Goal: Task Accomplishment & Management: Use online tool/utility

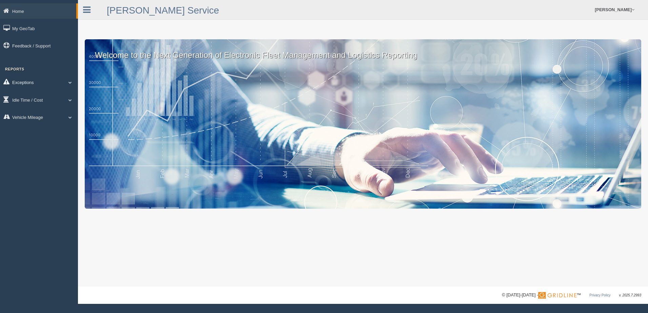
click at [69, 81] on span at bounding box center [70, 82] width 9 height 3
click at [45, 120] on link "Safety Exceptions" at bounding box center [44, 122] width 64 height 12
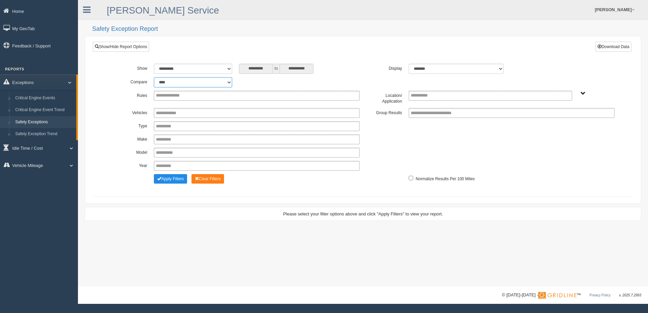
click at [231, 81] on select "**********" at bounding box center [193, 82] width 78 height 10
select select "**********"
click at [154, 77] on select "**********" at bounding box center [193, 82] width 78 height 10
type input "*********"
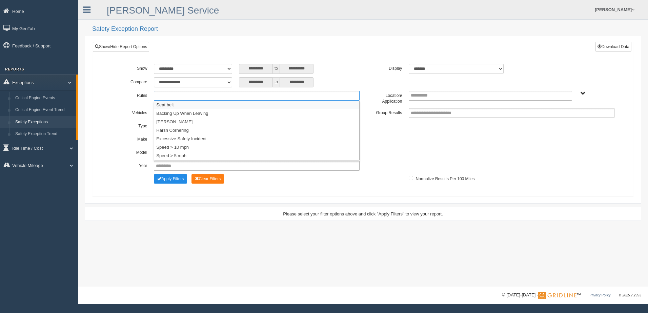
click at [259, 95] on ul at bounding box center [257, 96] width 206 height 10
click at [343, 59] on div "**********" at bounding box center [363, 125] width 530 height 132
type input "**********"
click at [583, 95] on span "B. Vehicle Class C. Emergency Response WTS-10-00 WTS-10-00 Mgr Vehicles WTS-15-…" at bounding box center [583, 93] width 5 height 5
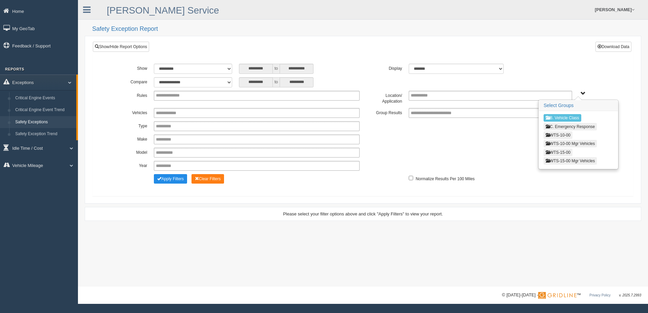
click at [557, 152] on button "WTS-15-00" at bounding box center [558, 152] width 29 height 7
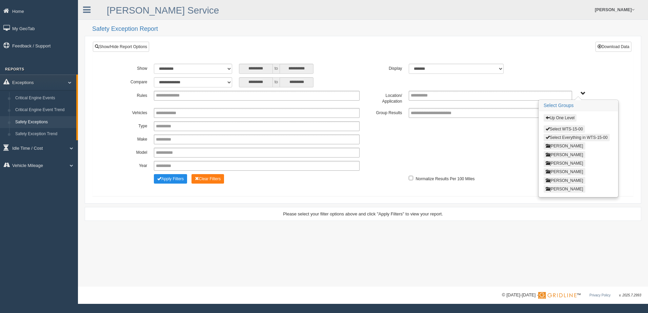
click at [559, 135] on button "Select Everything in WTS-15-00" at bounding box center [577, 137] width 66 height 7
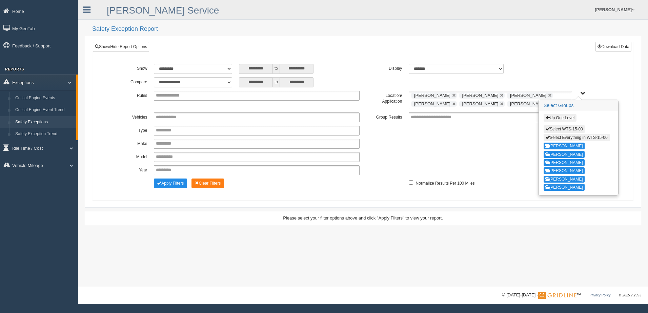
click at [495, 159] on div "**********" at bounding box center [363, 157] width 510 height 10
click at [581, 91] on span "Up One Level Select WTS-15-00 Select Everything in WTS-15-00 GREGORY WILLIAMS K…" at bounding box center [583, 93] width 5 height 5
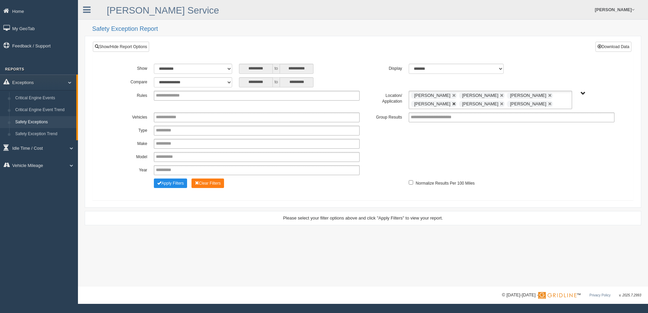
click at [452, 103] on link at bounding box center [454, 104] width 4 height 4
click at [500, 95] on link at bounding box center [502, 96] width 4 height 4
click at [456, 95] on link at bounding box center [454, 96] width 4 height 4
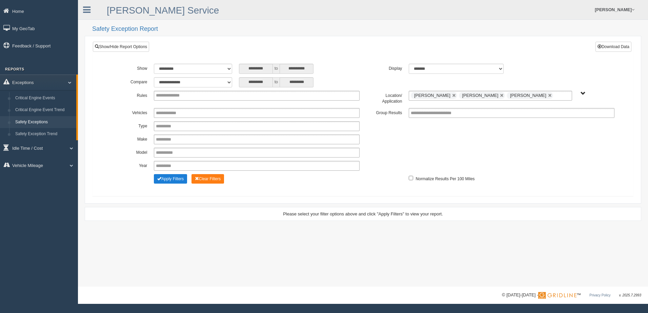
click at [169, 179] on button "Apply Filters" at bounding box center [170, 178] width 33 height 9
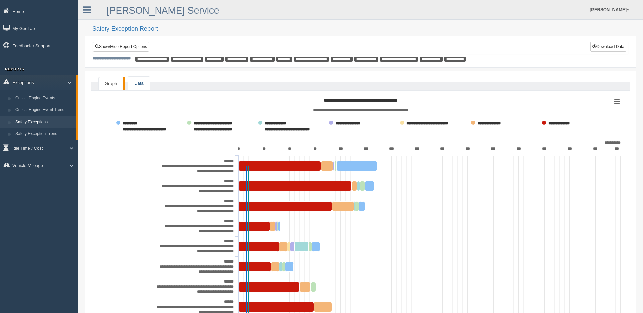
click at [139, 81] on link "Data" at bounding box center [138, 84] width 21 height 14
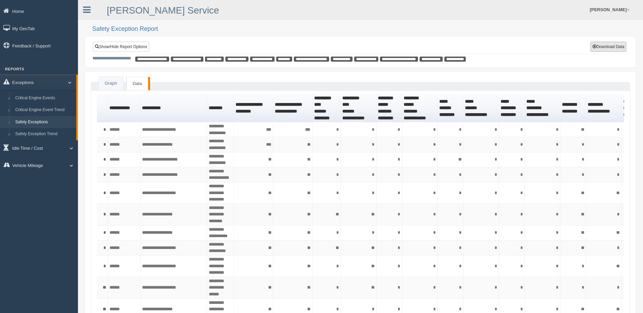
click at [605, 48] on button "Download Data" at bounding box center [609, 47] width 36 height 10
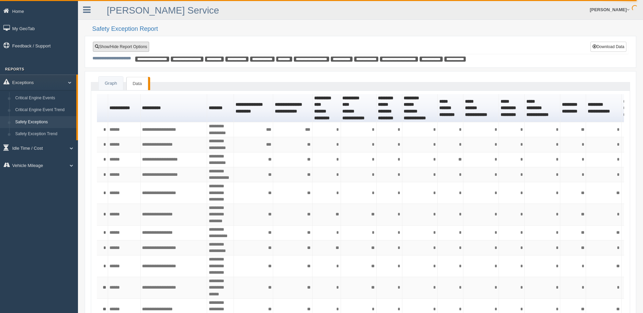
click at [124, 49] on link "Show/Hide Report Options" at bounding box center [121, 47] width 56 height 10
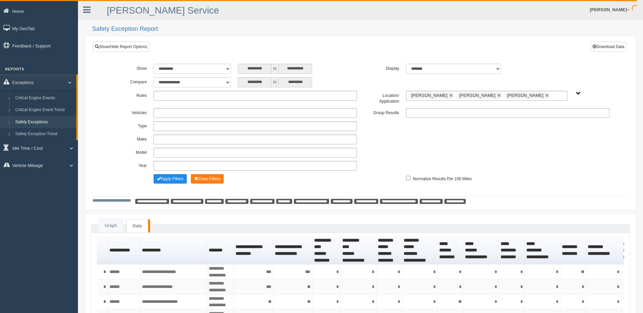
click at [208, 98] on ul at bounding box center [255, 96] width 203 height 10
click at [212, 94] on ul at bounding box center [255, 96] width 203 height 10
click at [377, 72] on div "**********" at bounding box center [360, 69] width 505 height 10
type input "**********"
click at [545, 96] on link at bounding box center [547, 96] width 4 height 4
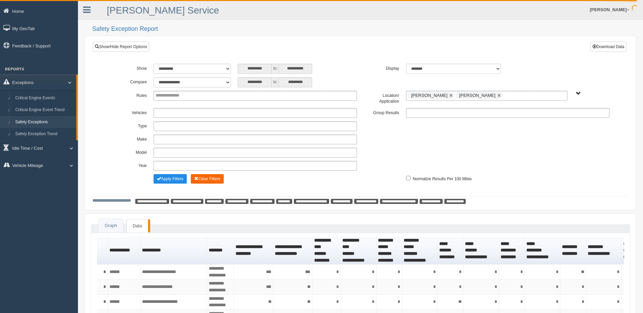
click at [208, 179] on button "Clear Filters" at bounding box center [207, 178] width 33 height 9
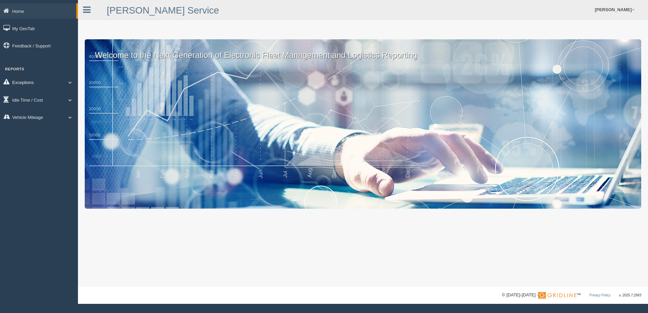
click at [67, 83] on span at bounding box center [70, 82] width 9 height 3
click at [48, 120] on link "Safety Exceptions" at bounding box center [44, 122] width 64 height 12
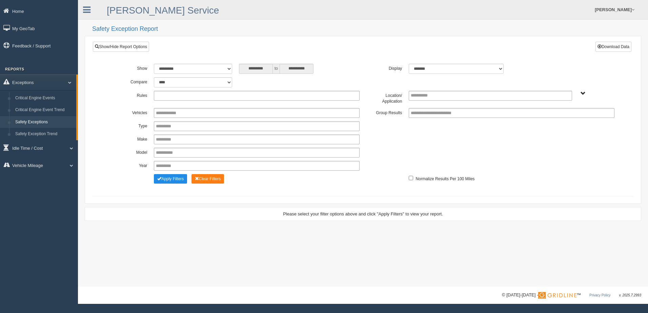
click at [193, 95] on ul at bounding box center [257, 96] width 206 height 10
click at [356, 62] on div "**********" at bounding box center [363, 125] width 530 height 132
type input "**********"
click at [582, 93] on span "B. Vehicle Class C. Emergency Response WTS-10-00 WTS-10-00 Mgr Vehicles WTS-15-…" at bounding box center [583, 93] width 5 height 5
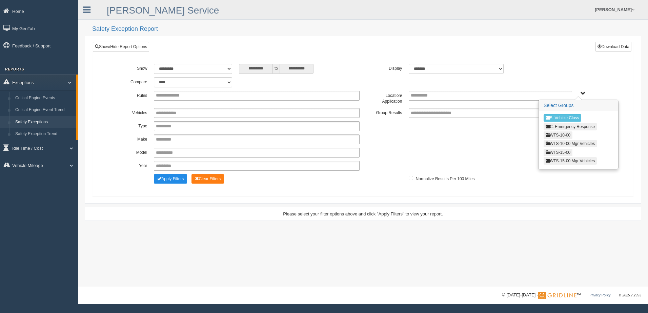
click at [569, 152] on button "WTS-15-00" at bounding box center [558, 152] width 29 height 7
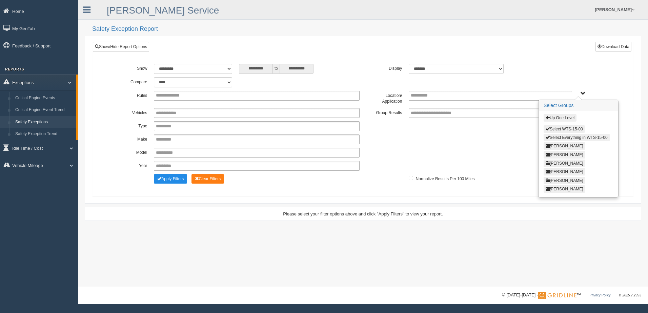
click at [563, 161] on button "[PERSON_NAME]" at bounding box center [565, 163] width 42 height 7
click at [560, 128] on button "Select NATHANIEL DEMBY" at bounding box center [571, 128] width 54 height 7
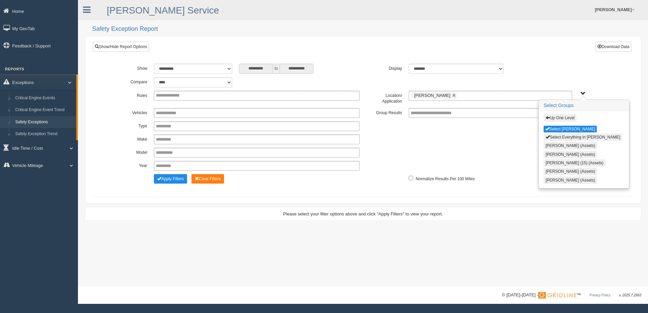
click at [451, 126] on div "**********" at bounding box center [363, 126] width 510 height 10
click at [580, 91] on div "Up One Level Select NATHANIEL DEMBY Select Everything in NATHANIEL DEMBY Blaine…" at bounding box center [597, 93] width 36 height 5
click at [580, 79] on div "**********" at bounding box center [363, 82] width 510 height 10
click at [539, 52] on div "**********" at bounding box center [363, 116] width 540 height 149
click at [592, 87] on div "**********" at bounding box center [363, 82] width 510 height 10
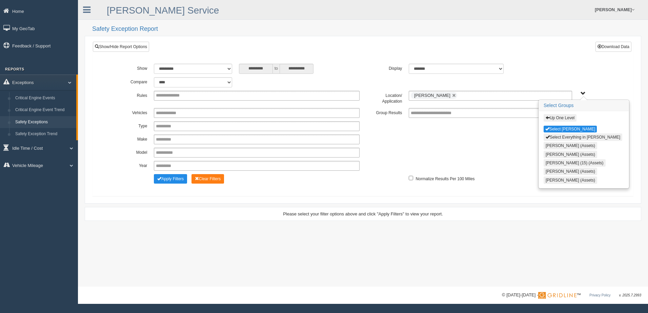
click at [582, 94] on span "Up One Level Select NATHANIEL DEMBY Select Everything in NATHANIEL DEMBY Blaine…" at bounding box center [583, 93] width 5 height 5
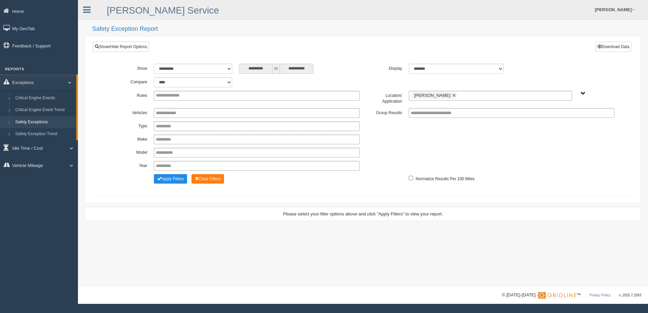
click at [397, 145] on div "**********" at bounding box center [363, 141] width 510 height 66
click at [168, 179] on button "Apply Filters" at bounding box center [170, 178] width 33 height 9
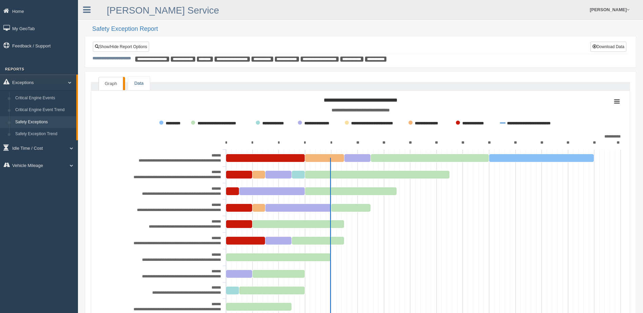
click at [138, 83] on link "Data" at bounding box center [138, 84] width 21 height 14
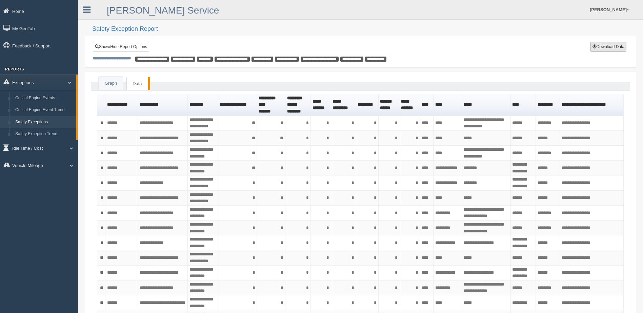
click at [599, 46] on button "Download Data" at bounding box center [609, 47] width 36 height 10
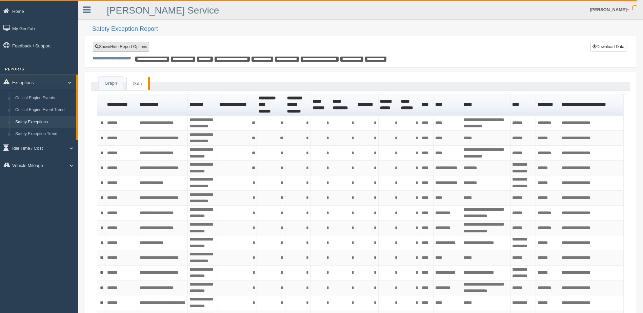
click at [133, 47] on link "Show/Hide Report Options" at bounding box center [121, 47] width 56 height 10
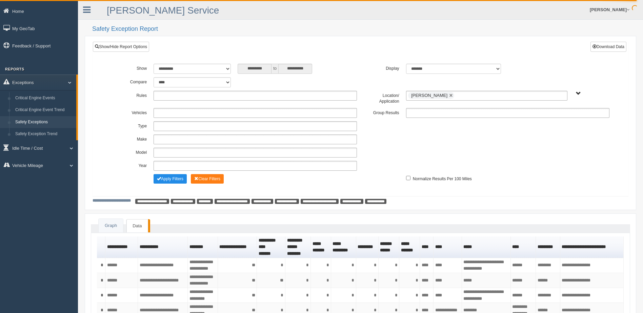
click at [210, 96] on ul at bounding box center [255, 96] width 203 height 10
click at [377, 64] on label "Display" at bounding box center [381, 68] width 42 height 8
type input "**********"
click at [453, 97] on link at bounding box center [451, 96] width 4 height 4
type input "**********"
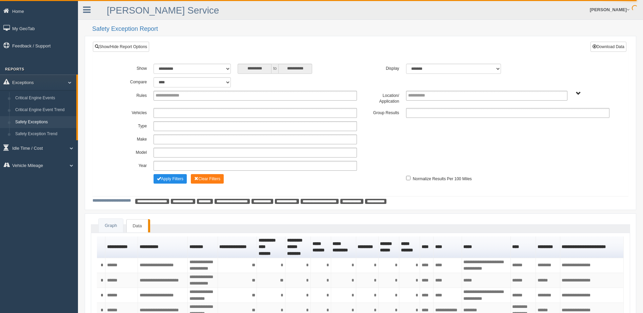
drag, startPoint x: 579, startPoint y: 93, endPoint x: 575, endPoint y: 93, distance: 4.1
click at [579, 93] on span "B. Vehicle Class C. Emergency Response WTS-10-00 WTS-10-00 Mgr Vehicles WTS-15-…" at bounding box center [578, 93] width 5 height 5
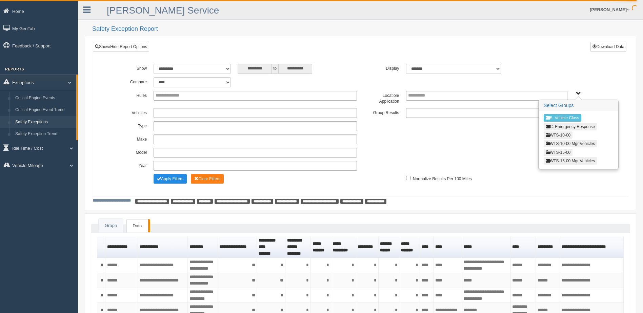
click at [566, 152] on button "WTS-15-00" at bounding box center [558, 152] width 29 height 7
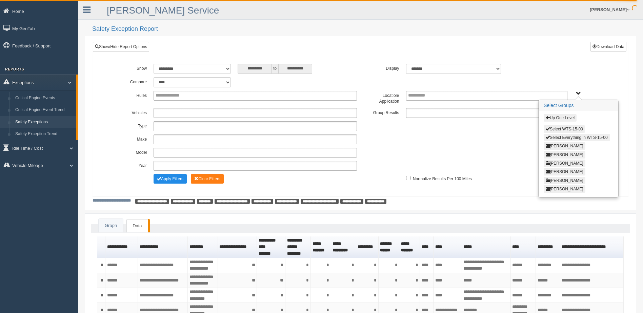
click at [569, 187] on button "[PERSON_NAME]" at bounding box center [565, 188] width 42 height 7
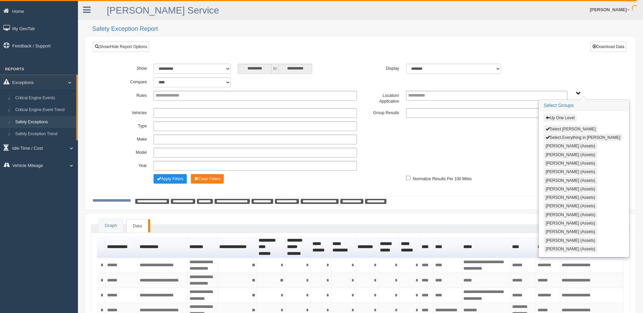
click at [562, 126] on button "Select [PERSON_NAME]" at bounding box center [571, 128] width 54 height 7
click at [578, 93] on span "Up One Level Select [PERSON_NAME] Select Everything in [PERSON_NAME] [PERSON_NA…" at bounding box center [578, 93] width 5 height 5
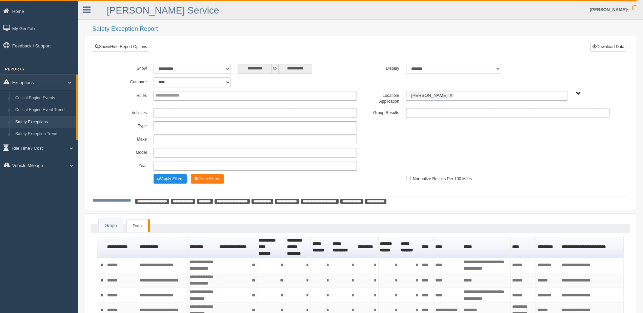
click at [556, 54] on div "**********" at bounding box center [360, 116] width 535 height 149
click at [173, 177] on button "Apply Filters" at bounding box center [170, 178] width 33 height 9
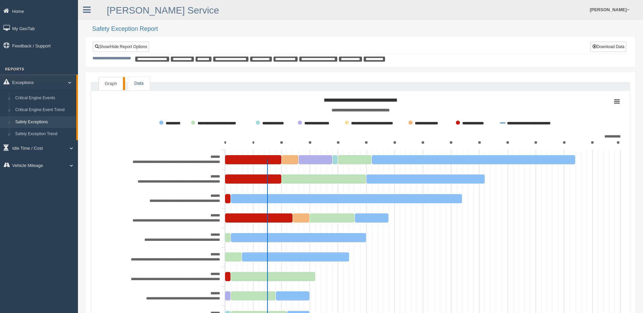
click at [139, 78] on link "Data" at bounding box center [138, 84] width 21 height 14
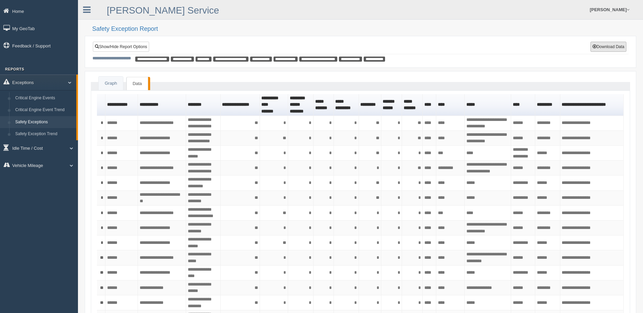
click at [608, 47] on button "Download Data" at bounding box center [609, 47] width 36 height 10
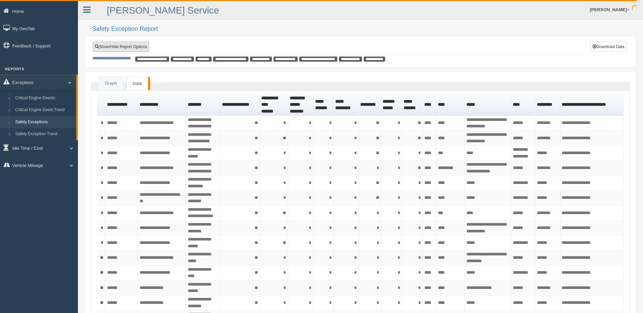
click at [134, 46] on link "Show/Hide Report Options" at bounding box center [121, 47] width 56 height 10
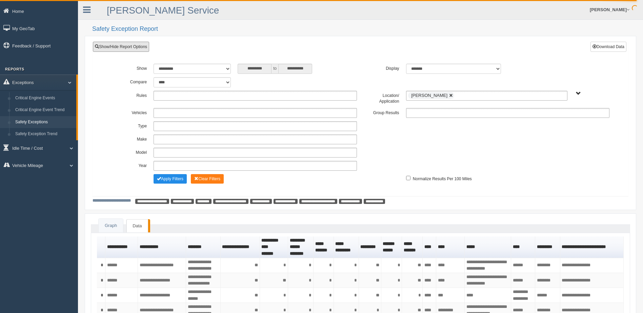
click at [450, 96] on link at bounding box center [451, 96] width 4 height 4
type input "**********"
click at [577, 94] on span "B. Vehicle Class C. Emergency Response WTS-10-00 WTS-10-00 Mgr Vehicles WTS-15-…" at bounding box center [578, 93] width 5 height 5
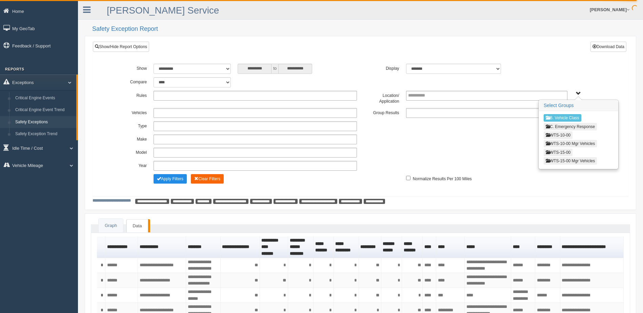
click at [208, 178] on button "Clear Filters" at bounding box center [207, 178] width 33 height 9
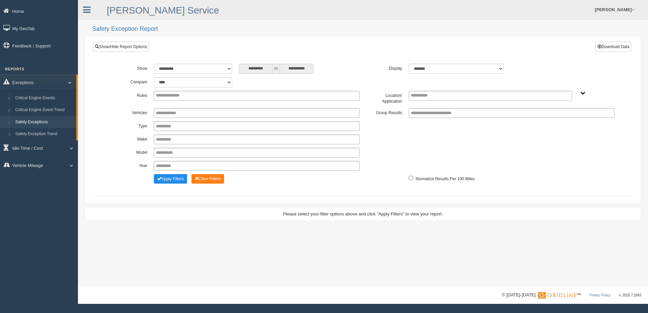
click at [584, 93] on span "B. Vehicle Class C. Emergency Response WTS-10-00 WTS-10-00 Mgr Vehicles WTS-15-…" at bounding box center [583, 93] width 5 height 5
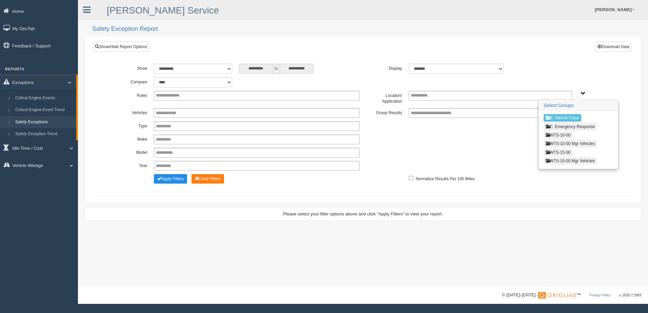
click at [564, 151] on button "WTS-15-00" at bounding box center [558, 152] width 29 height 7
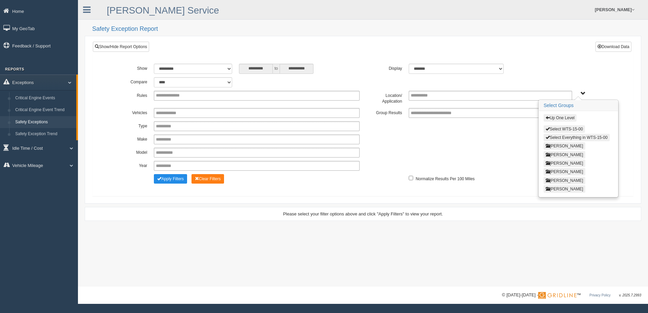
click at [562, 181] on button "[PERSON_NAME]" at bounding box center [565, 180] width 42 height 7
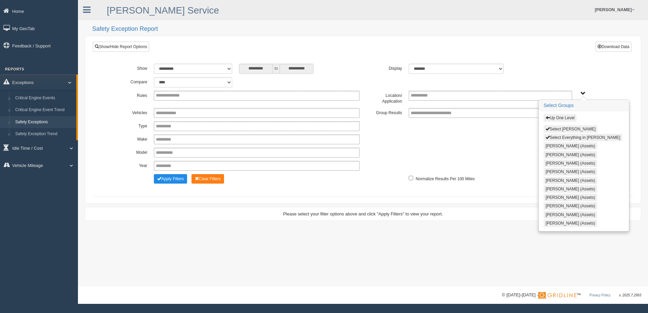
click at [559, 127] on button "Select Steve Olson" at bounding box center [571, 128] width 54 height 7
click at [583, 92] on span "Up One Level Select Steve Olson Select Everything in Steve Olson Chance Jenkins…" at bounding box center [583, 93] width 5 height 5
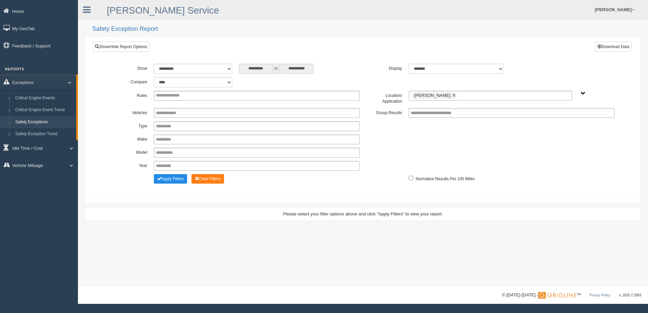
click at [486, 136] on div "**********" at bounding box center [363, 140] width 510 height 10
click at [179, 179] on button "Apply Filters" at bounding box center [170, 178] width 33 height 9
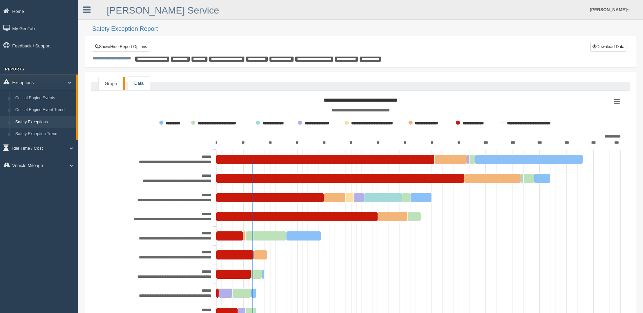
click at [141, 80] on link "Data" at bounding box center [138, 84] width 21 height 14
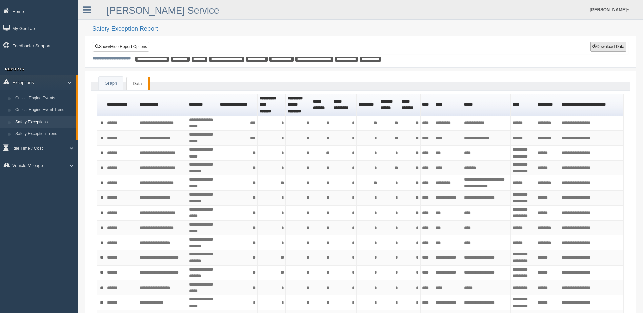
click at [612, 47] on button "Download Data" at bounding box center [609, 47] width 36 height 10
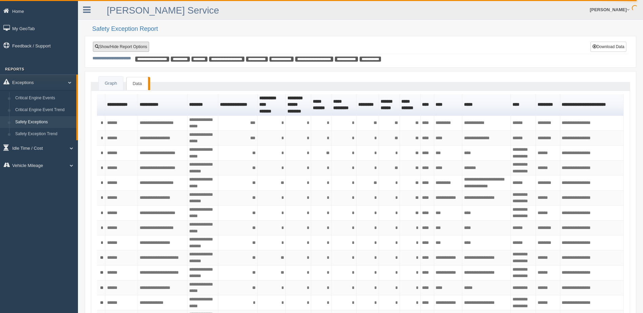
click at [114, 42] on link "Show/Hide Report Options" at bounding box center [121, 47] width 56 height 10
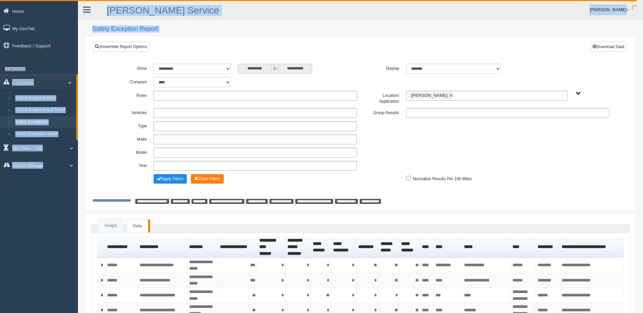
click at [0, 72] on html "Home My GeoTab Feedback / Support Reports Exceptions Critical Engine Events Cri…" at bounding box center [321, 156] width 643 height 313
click at [285, 13] on form "Jessica Campbell Feedback/Support Log Off" at bounding box center [445, 9] width 396 height 19
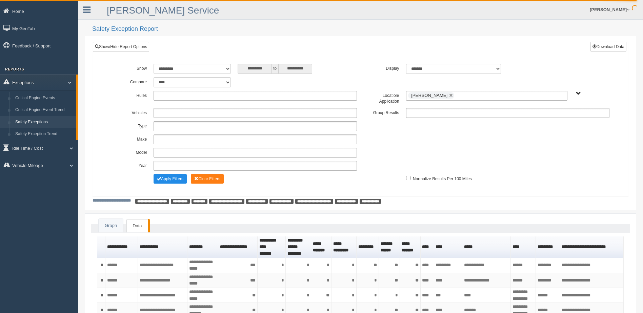
click at [230, 96] on ul at bounding box center [255, 96] width 203 height 10
click at [226, 102] on li "Seat belt" at bounding box center [255, 105] width 203 height 8
click at [234, 93] on ul "Seat belt" at bounding box center [255, 96] width 203 height 10
click at [205, 113] on li "[PERSON_NAME]" at bounding box center [255, 113] width 203 height 8
click at [235, 97] on ul "Seat belt Harsh Braking" at bounding box center [255, 96] width 203 height 10
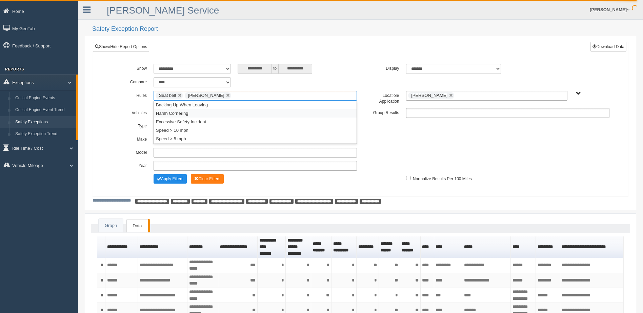
click at [200, 114] on li "Harsh Cornering" at bounding box center [255, 113] width 203 height 8
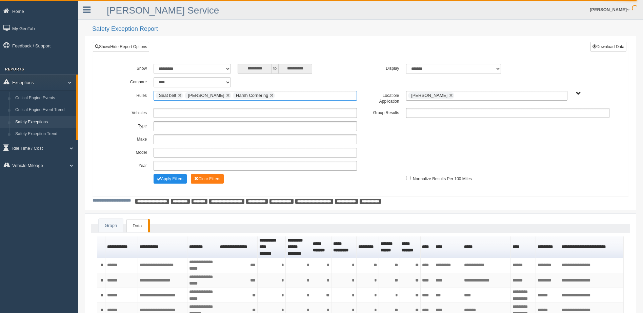
click at [277, 97] on input "text" at bounding box center [281, 96] width 8 height 8
click at [218, 114] on li "Excessive Safety Incident" at bounding box center [255, 113] width 203 height 8
click at [339, 97] on ul "Seat belt Harsh Braking Harsh Cornering Excessive Safety Incident" at bounding box center [255, 96] width 203 height 10
click at [212, 114] on li "Speed > 10 mph" at bounding box center [255, 113] width 203 height 8
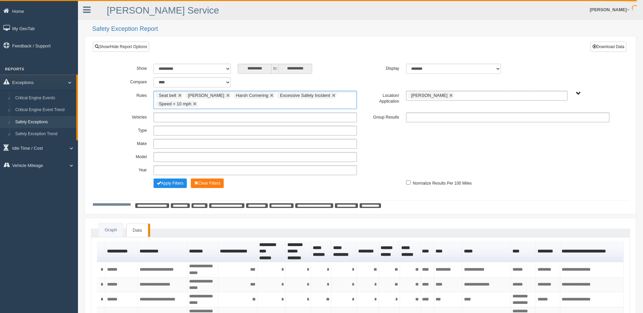
click at [332, 103] on ul "Seat belt Harsh Braking Harsh Cornering Excessive Safety Incident Speed > 10 mph" at bounding box center [255, 100] width 203 height 18
click at [185, 121] on li "Speed > 5 mph" at bounding box center [255, 122] width 203 height 8
click at [349, 69] on div "**********" at bounding box center [297, 69] width 119 height 10
click at [449, 96] on link at bounding box center [451, 96] width 4 height 4
type input "**********"
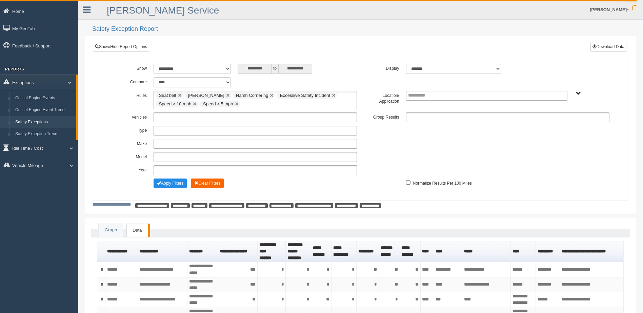
click at [209, 184] on button "Clear Filters" at bounding box center [207, 183] width 33 height 9
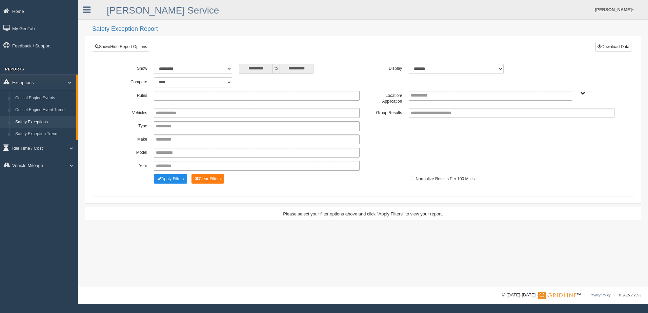
click at [216, 97] on ul at bounding box center [257, 96] width 206 height 10
click at [199, 113] on li "Backing Up When Leaving" at bounding box center [256, 113] width 205 height 8
click at [213, 94] on link at bounding box center [215, 96] width 4 height 4
click at [213, 95] on ul at bounding box center [257, 96] width 206 height 10
click at [179, 104] on li "Seat belt" at bounding box center [256, 105] width 205 height 8
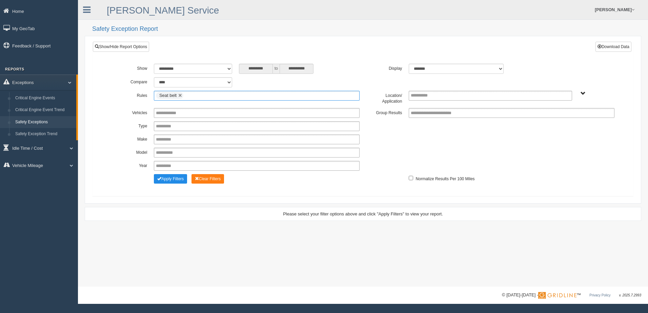
click at [211, 96] on ul "Seat belt" at bounding box center [257, 96] width 206 height 10
drag, startPoint x: 190, startPoint y: 113, endPoint x: 192, endPoint y: 107, distance: 6.7
click at [190, 112] on li "Harsh Braking" at bounding box center [256, 113] width 205 height 8
click at [233, 94] on input "text" at bounding box center [237, 96] width 8 height 8
click at [197, 115] on li "Harsh Cornering" at bounding box center [256, 113] width 205 height 8
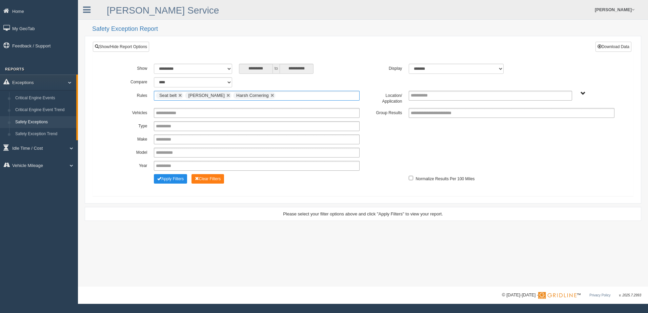
click at [282, 96] on ul "Seat belt Harsh Braking Harsh Cornering" at bounding box center [257, 96] width 206 height 10
click at [224, 117] on li "Excessive Safety Incident" at bounding box center [256, 113] width 205 height 8
click at [340, 95] on ul "Seat belt Harsh Braking Harsh Cornering Excessive Safety Incident" at bounding box center [257, 96] width 206 height 10
click at [240, 115] on li "Speed > 10 mph" at bounding box center [256, 113] width 205 height 8
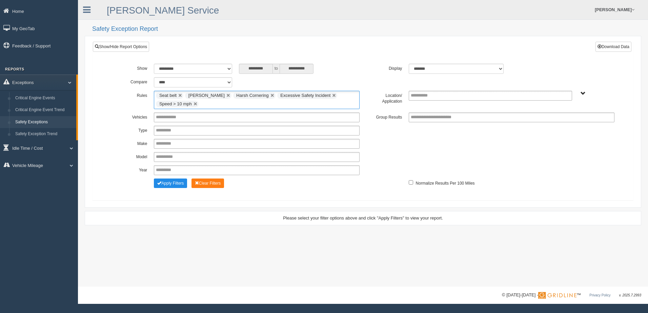
click at [329, 103] on ul "Seat belt Harsh Braking Harsh Cornering Excessive Safety Incident Speed > 10 mph" at bounding box center [257, 100] width 206 height 18
click at [225, 122] on li "Speed > 5 mph" at bounding box center [256, 122] width 205 height 8
click at [358, 71] on div "**********" at bounding box center [299, 69] width 121 height 10
click at [582, 94] on span "B. Vehicle Class C. Emergency Response WTS-10-00 WTS-10-00 Mgr Vehicles WTS-15-…" at bounding box center [583, 93] width 5 height 5
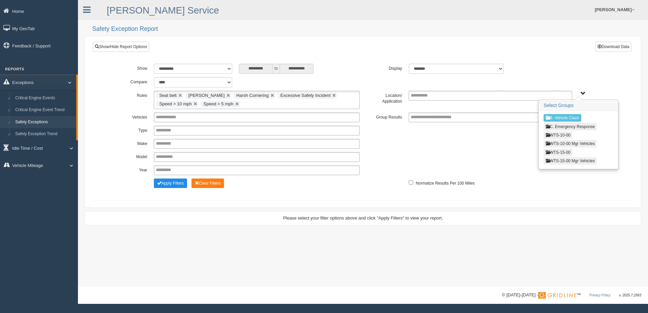
click at [565, 151] on button "WTS-15-00" at bounding box center [558, 152] width 29 height 7
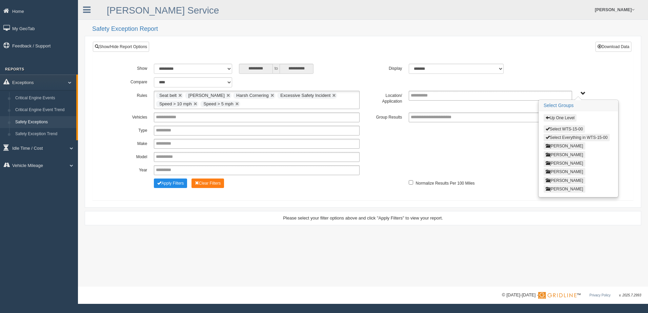
click at [564, 137] on button "Select Everything in WTS-15-00" at bounding box center [577, 137] width 66 height 7
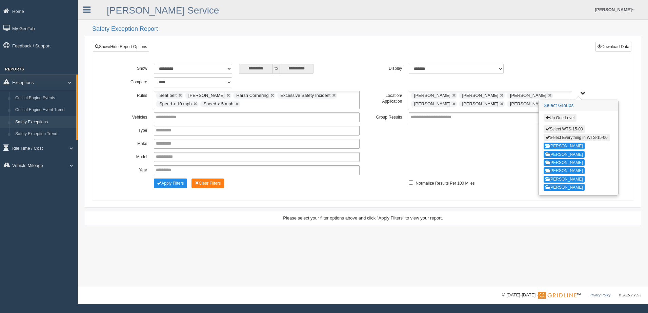
click at [583, 93] on span "Up One Level Select WTS-15-00 Select Everything in WTS-15-00 GREGORY WILLIAMS K…" at bounding box center [583, 93] width 5 height 5
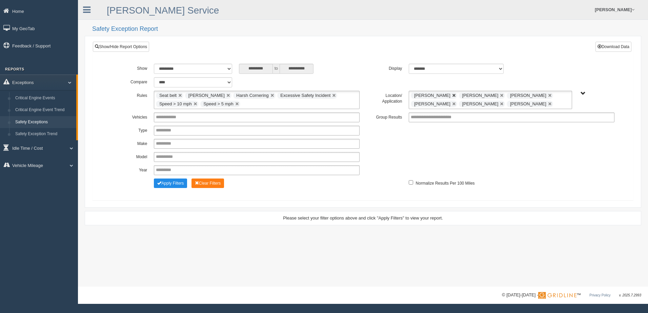
click at [456, 95] on link at bounding box center [454, 96] width 4 height 4
click at [500, 94] on link at bounding box center [502, 96] width 4 height 4
click at [548, 94] on link at bounding box center [550, 96] width 4 height 4
click at [548, 95] on link at bounding box center [550, 96] width 4 height 4
click at [561, 61] on div "**********" at bounding box center [363, 127] width 530 height 137
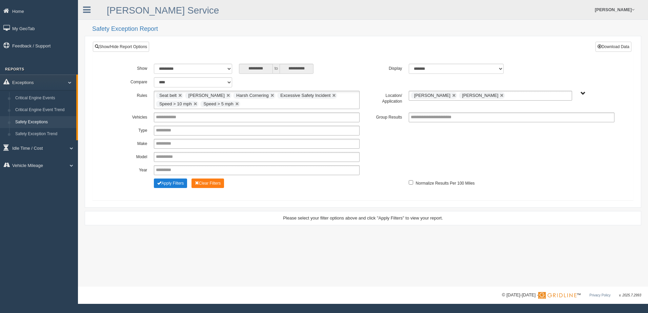
click at [167, 184] on button "Apply Filters" at bounding box center [170, 183] width 33 height 9
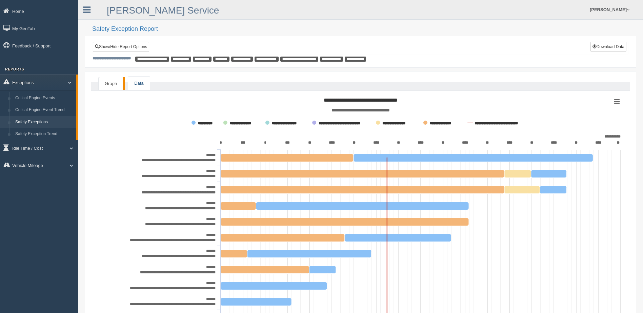
click at [139, 86] on link "Data" at bounding box center [138, 84] width 21 height 14
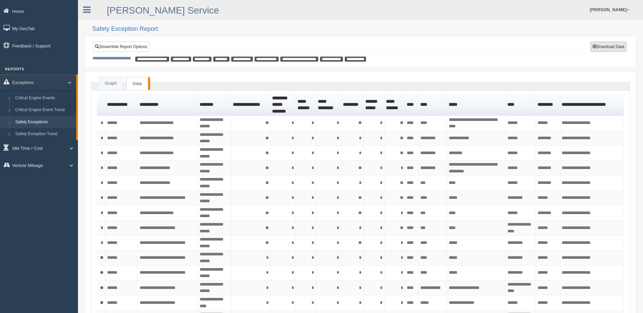
click at [604, 44] on button "Download Data" at bounding box center [609, 47] width 36 height 10
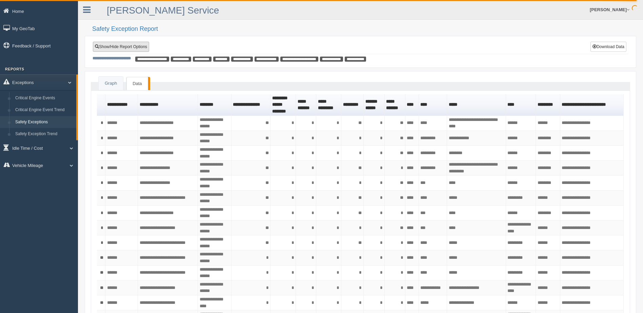
click at [118, 46] on link "Show/Hide Report Options" at bounding box center [121, 47] width 56 height 10
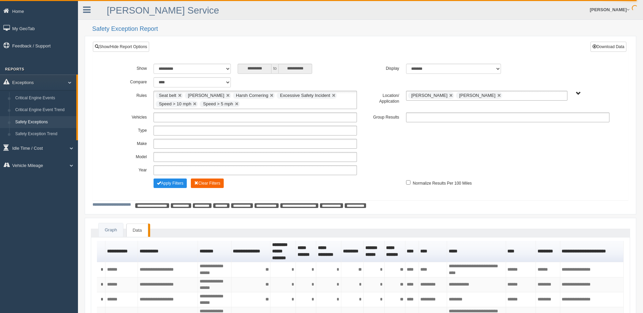
click at [207, 183] on button "Clear Filters" at bounding box center [207, 183] width 33 height 9
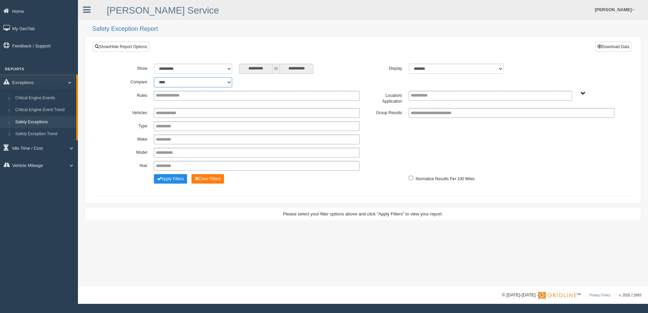
click at [225, 81] on select "**********" at bounding box center [193, 82] width 78 height 10
select select "**********"
click at [154, 77] on select "**********" at bounding box center [193, 82] width 78 height 10
type input "*********"
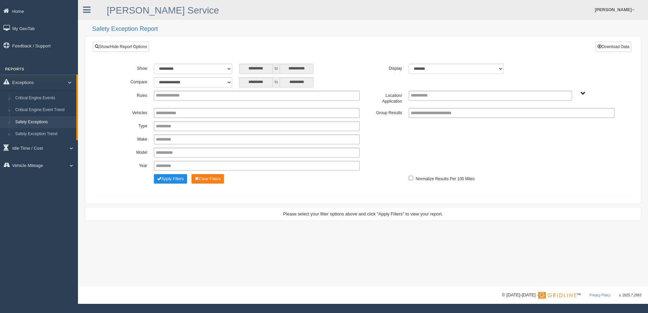
click at [350, 50] on div "**********" at bounding box center [363, 116] width 540 height 149
click at [583, 92] on span "B. Vehicle Class C. Emergency Response WTS-10-00 WTS-10-00 Mgr Vehicles WTS-15-…" at bounding box center [583, 93] width 5 height 5
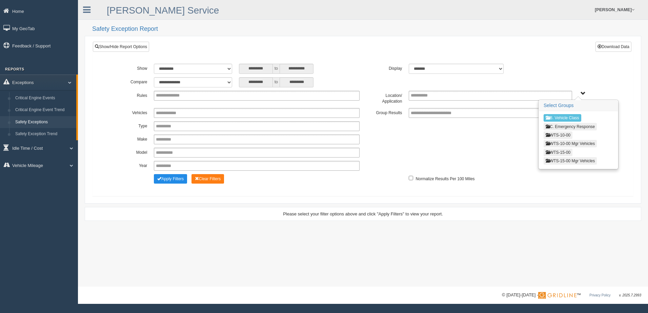
click at [567, 150] on button "WTS-15-00" at bounding box center [558, 152] width 29 height 7
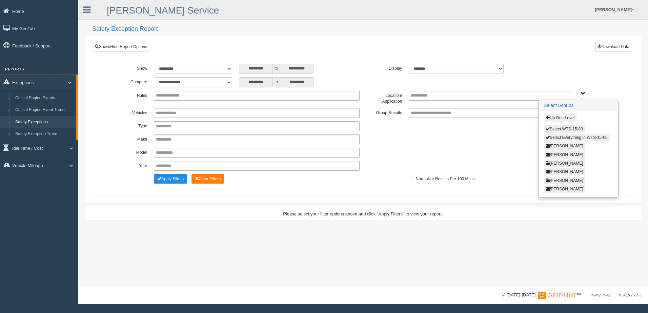
click at [571, 128] on button "Select WTS-15-00" at bounding box center [564, 128] width 41 height 7
click at [582, 94] on span "Up One Level Select WTS-15-00 Select Everything in WTS-15-00 GREGORY WILLIAMS K…" at bounding box center [583, 93] width 5 height 5
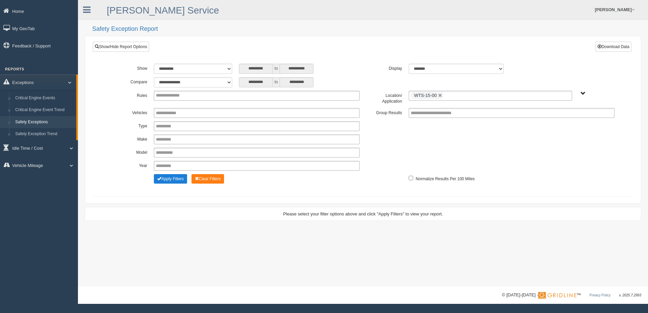
click at [173, 179] on button "Apply Filters" at bounding box center [170, 178] width 33 height 9
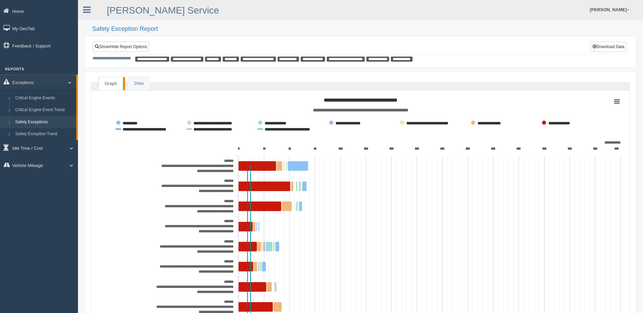
click at [140, 76] on li "Data" at bounding box center [139, 83] width 22 height 14
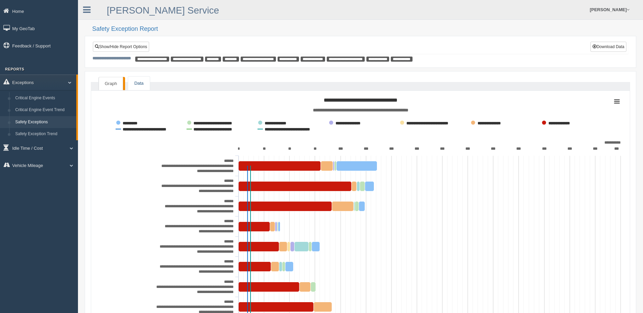
click at [144, 82] on link "Data" at bounding box center [138, 84] width 21 height 14
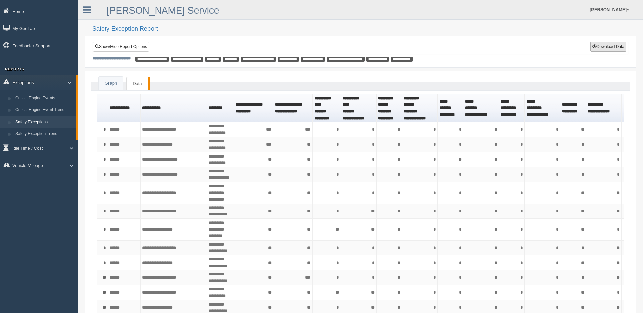
click at [608, 44] on button "Download Data" at bounding box center [609, 47] width 36 height 10
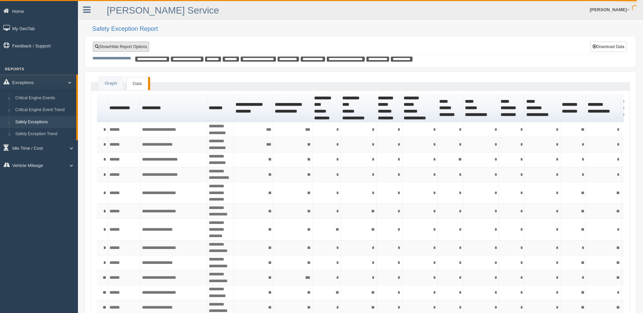
drag, startPoint x: 130, startPoint y: 45, endPoint x: 134, endPoint y: 45, distance: 4.1
click at [130, 45] on link "Show/Hide Report Options" at bounding box center [121, 47] width 56 height 10
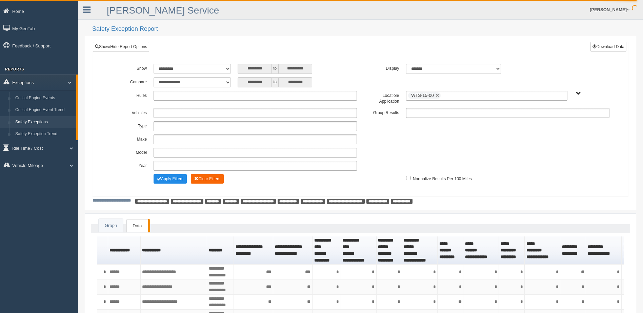
click at [211, 179] on button "Clear Filters" at bounding box center [207, 178] width 33 height 9
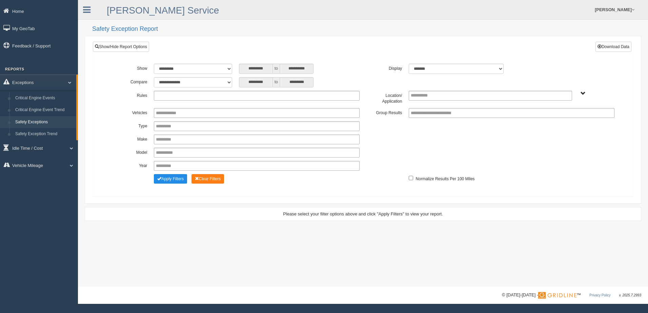
click at [237, 97] on ul at bounding box center [257, 96] width 206 height 10
click at [206, 104] on li "Seat belt" at bounding box center [256, 105] width 205 height 8
click at [219, 95] on ul "Seat belt" at bounding box center [257, 96] width 206 height 10
click at [203, 113] on li "[PERSON_NAME]" at bounding box center [256, 113] width 205 height 8
click at [233, 95] on input "text" at bounding box center [237, 96] width 8 height 8
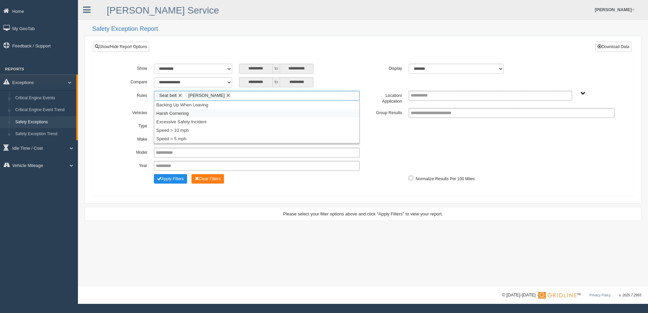
drag, startPoint x: 213, startPoint y: 115, endPoint x: 219, endPoint y: 107, distance: 10.4
click at [214, 113] on li "Harsh Cornering" at bounding box center [256, 113] width 205 height 8
click at [277, 94] on input "text" at bounding box center [281, 96] width 8 height 8
click at [243, 115] on li "Excessive Safety Incident" at bounding box center [256, 113] width 205 height 8
click at [339, 95] on input "text" at bounding box center [343, 96] width 8 height 8
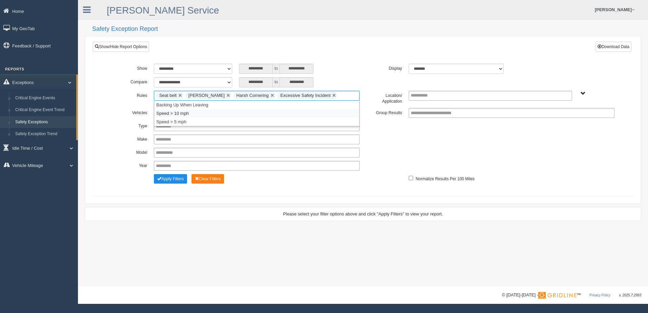
drag, startPoint x: 284, startPoint y: 116, endPoint x: 312, endPoint y: 103, distance: 30.5
click at [284, 115] on li "Speed > 10 mph" at bounding box center [256, 113] width 205 height 8
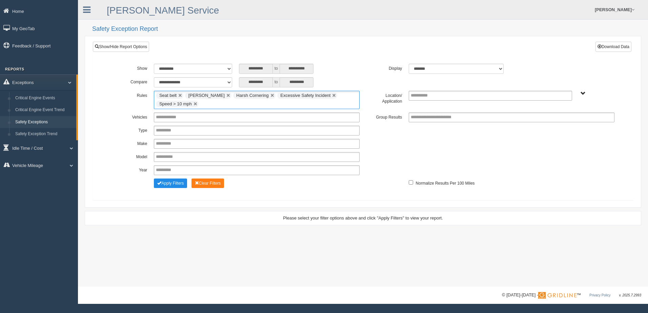
click at [334, 100] on ul "Seat belt Harsh Braking Harsh Cornering Excessive Safety Incident Speed > 10 mph" at bounding box center [257, 100] width 206 height 18
click at [246, 124] on li "Speed > 5 mph" at bounding box center [256, 122] width 205 height 8
click at [370, 73] on div "**********" at bounding box center [363, 69] width 510 height 10
click at [582, 94] on span "B. Vehicle Class C. Emergency Response WTS-10-00 WTS-10-00 Mgr Vehicles WTS-15-…" at bounding box center [583, 93] width 5 height 5
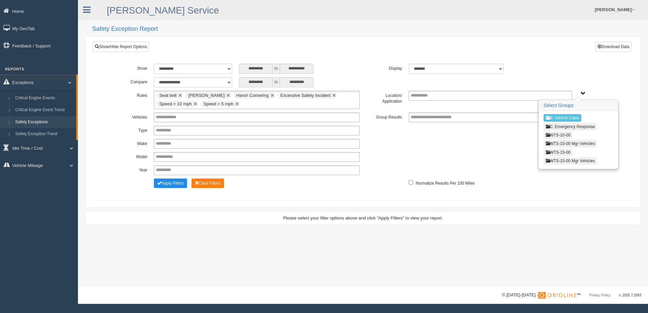
click at [560, 135] on button "WTS-10-00" at bounding box center [558, 135] width 29 height 7
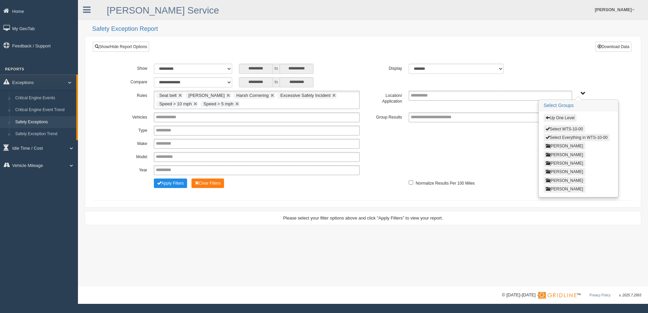
click at [562, 136] on button "Select Everything in WTS-10-00" at bounding box center [577, 137] width 66 height 7
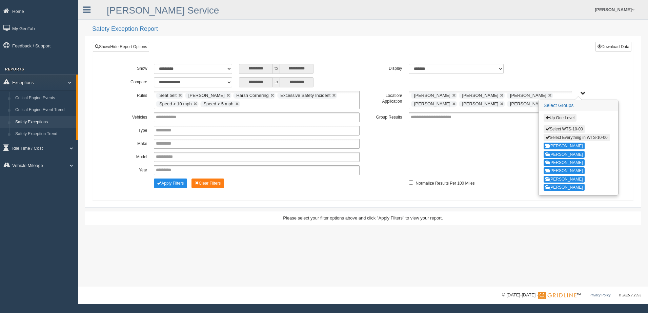
click at [583, 93] on span "Up One Level Select WTS-10-00 Select Everything in WTS-10-00 Cory Edwards Grego…" at bounding box center [583, 93] width 5 height 5
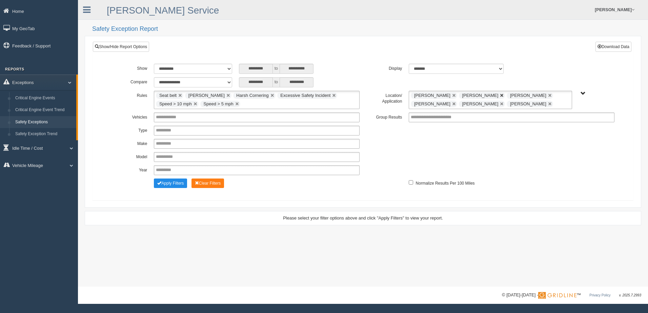
click at [500, 94] on link at bounding box center [502, 96] width 4 height 4
click at [500, 103] on link at bounding box center [502, 104] width 4 height 4
click at [176, 185] on button "Apply Filters" at bounding box center [170, 183] width 33 height 9
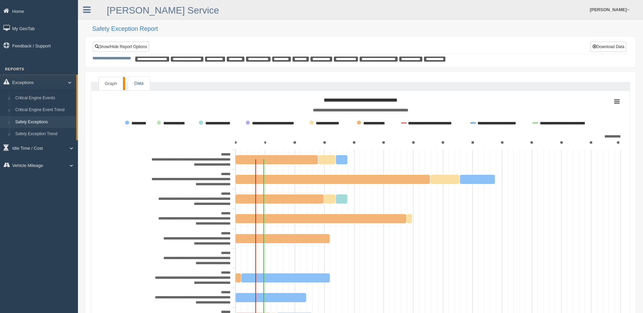
click at [138, 82] on link "Data" at bounding box center [138, 84] width 21 height 14
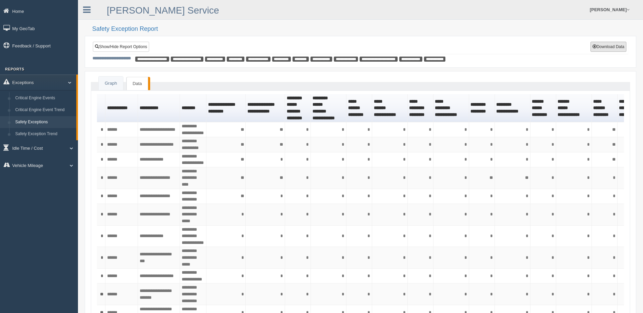
click at [603, 45] on button "Download Data" at bounding box center [609, 47] width 36 height 10
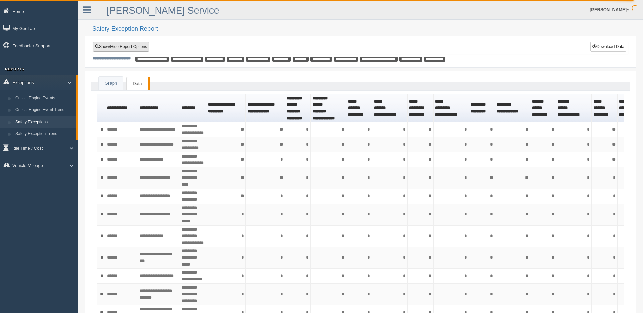
click at [119, 45] on link "Show/Hide Report Options" at bounding box center [121, 47] width 56 height 10
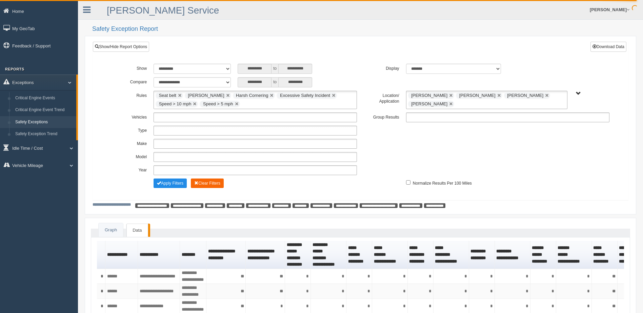
click at [209, 179] on button "Clear Filters" at bounding box center [207, 183] width 33 height 9
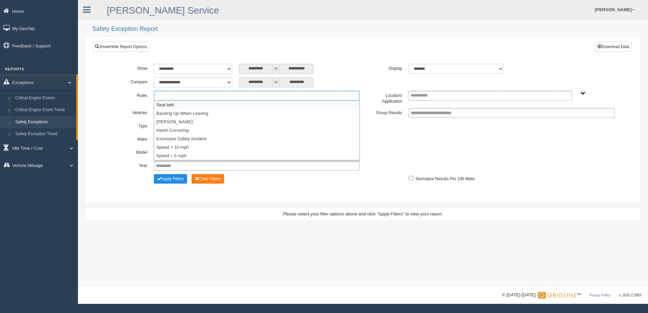
click at [209, 97] on ul at bounding box center [257, 96] width 206 height 10
click at [194, 103] on li "Seat belt" at bounding box center [256, 105] width 205 height 8
click at [216, 95] on ul "Seat belt" at bounding box center [257, 96] width 206 height 10
click at [203, 115] on li "[PERSON_NAME]" at bounding box center [256, 113] width 205 height 8
click at [234, 96] on ul "Seat belt Harsh Braking" at bounding box center [257, 96] width 206 height 10
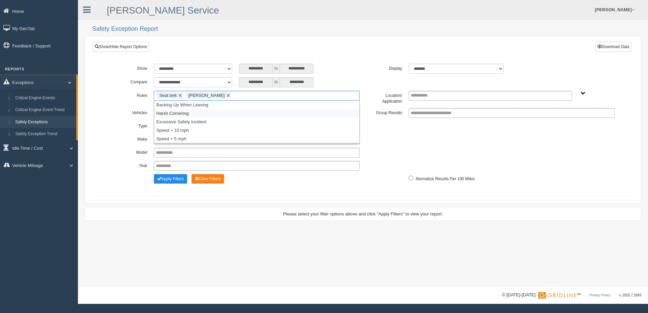
click at [221, 113] on li "Harsh Cornering" at bounding box center [256, 113] width 205 height 8
click at [277, 95] on input "text" at bounding box center [281, 96] width 8 height 8
click at [241, 114] on li "Excessive Safety Incident" at bounding box center [256, 113] width 205 height 8
click at [340, 96] on ul "Seat belt Harsh Braking Harsh Cornering Excessive Safety Incident" at bounding box center [257, 96] width 206 height 10
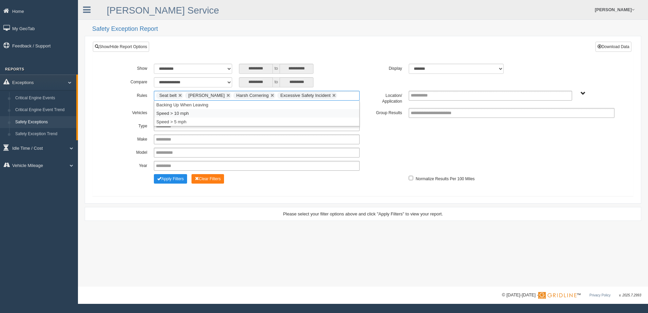
click at [285, 113] on li "Speed > 10 mph" at bounding box center [256, 113] width 205 height 8
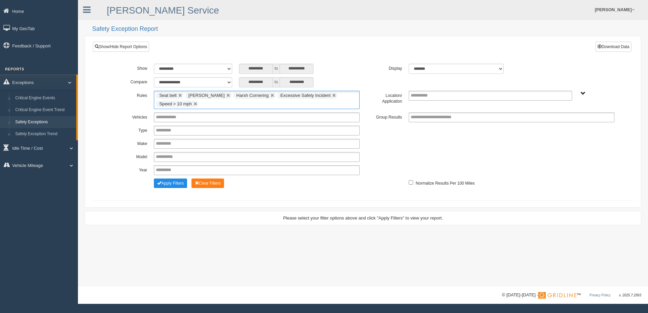
click at [337, 101] on ul "Seat belt Harsh Braking Harsh Cornering Excessive Safety Incident Speed > 10 mph" at bounding box center [257, 100] width 206 height 18
click at [283, 121] on li "Speed > 5 mph" at bounding box center [256, 122] width 205 height 8
click at [581, 94] on span "B. Vehicle Class C. Emergency Response WTS-10-00 WTS-10-00 Mgr Vehicles WTS-15-…" at bounding box center [583, 93] width 5 height 5
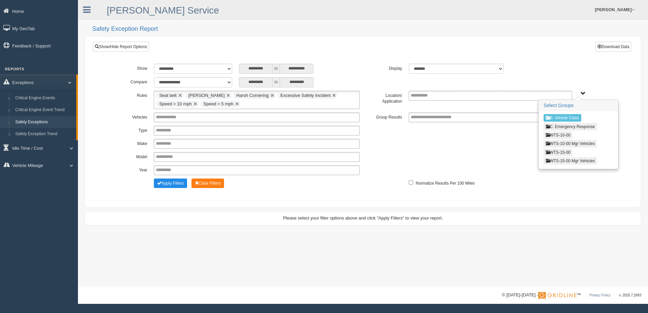
click at [562, 133] on button "WTS-10-00" at bounding box center [558, 135] width 29 height 7
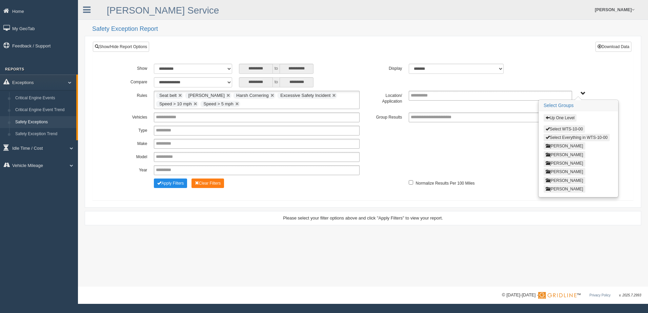
click at [561, 144] on button "[PERSON_NAME]" at bounding box center [565, 145] width 42 height 7
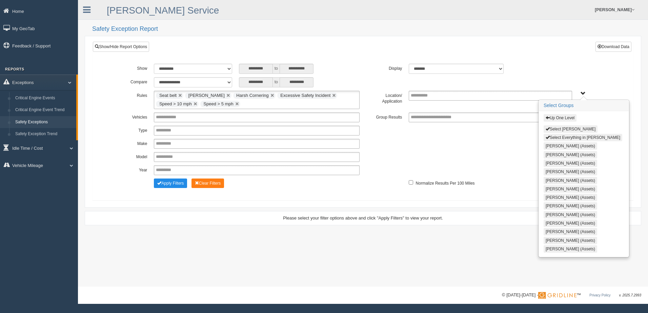
click at [559, 127] on button "Select Cory Edwards" at bounding box center [571, 128] width 54 height 7
click at [582, 93] on span "Up One Level Select Cory Edwards Select Everything in Cory Edwards Brandon Comb…" at bounding box center [583, 93] width 5 height 5
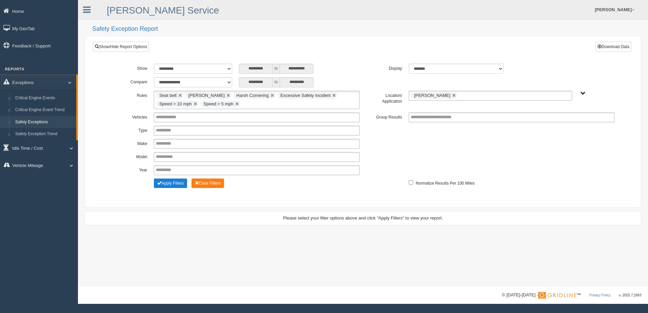
click at [179, 182] on button "Apply Filters" at bounding box center [170, 183] width 33 height 9
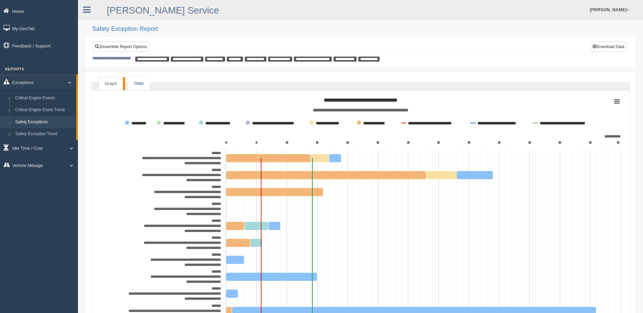
drag, startPoint x: 138, startPoint y: 82, endPoint x: 143, endPoint y: 84, distance: 4.6
click at [138, 82] on link "Data" at bounding box center [138, 84] width 21 height 14
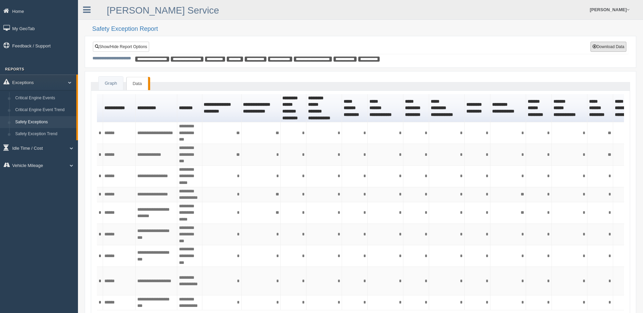
click at [615, 45] on button "Download Data" at bounding box center [609, 47] width 36 height 10
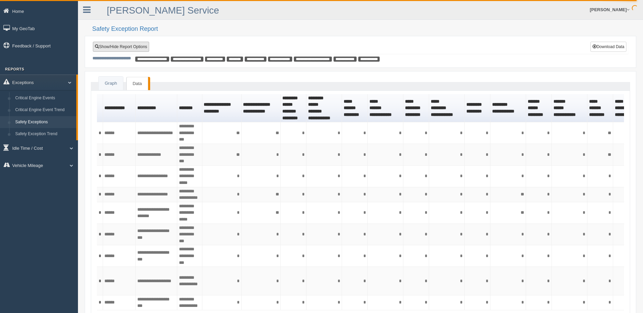
click at [119, 48] on link "Show/Hide Report Options" at bounding box center [121, 47] width 56 height 10
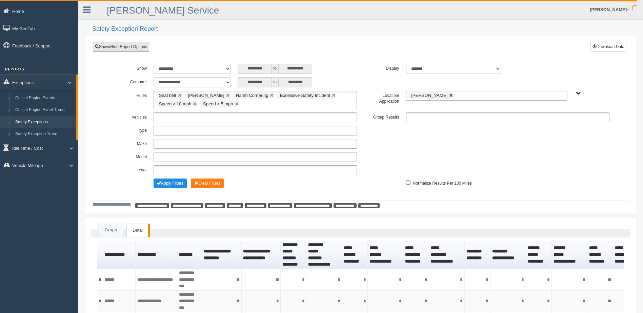
click at [449, 94] on link at bounding box center [451, 96] width 4 height 4
type input "**********"
click at [577, 92] on span "B. Vehicle Class C. Emergency Response WTS-10-00 WTS-10-00 Mgr Vehicles WTS-15-…" at bounding box center [578, 93] width 5 height 5
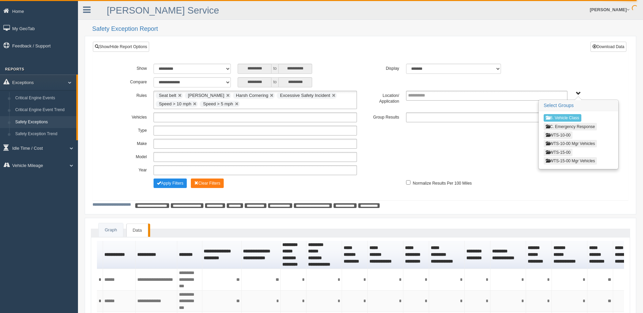
click at [566, 133] on button "WTS-10-00" at bounding box center [558, 135] width 29 height 7
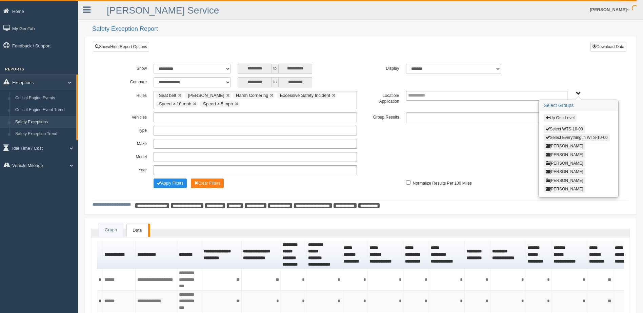
click at [566, 137] on button "Select Everything in WTS-10-00" at bounding box center [577, 137] width 66 height 7
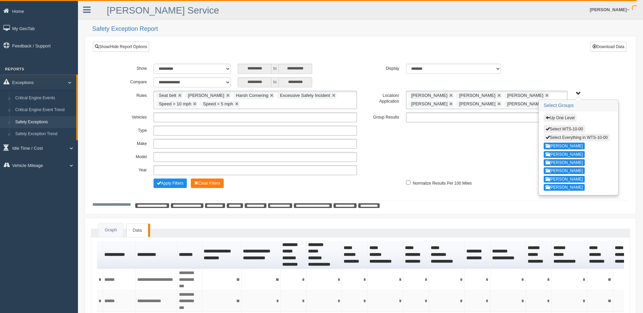
click at [577, 93] on span "Up One Level Select WTS-10-00 Select Everything in WTS-10-00 Cory Edwards Grego…" at bounding box center [578, 93] width 5 height 5
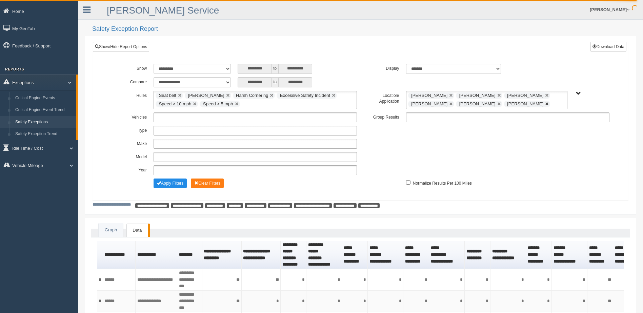
click at [545, 104] on link at bounding box center [547, 104] width 4 height 4
click at [497, 104] on link at bounding box center [499, 104] width 4 height 4
click at [449, 94] on link at bounding box center [451, 96] width 4 height 4
click at [449, 95] on link at bounding box center [451, 96] width 4 height 4
drag, startPoint x: 474, startPoint y: 94, endPoint x: 491, endPoint y: 87, distance: 17.8
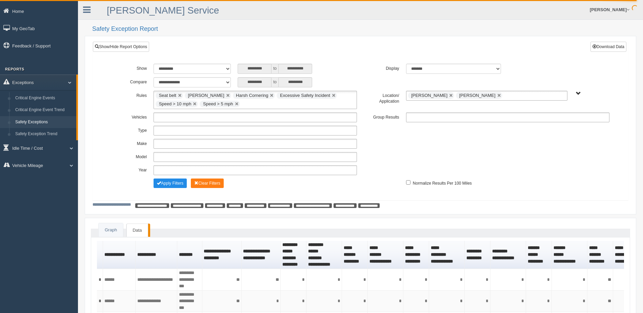
click at [497, 94] on link at bounding box center [499, 96] width 4 height 4
click at [530, 59] on div "**********" at bounding box center [360, 127] width 525 height 137
click at [577, 95] on span "Up One Level Select WTS-10-00 Select Everything in WTS-10-00 Cory Edwards Grego…" at bounding box center [578, 93] width 5 height 5
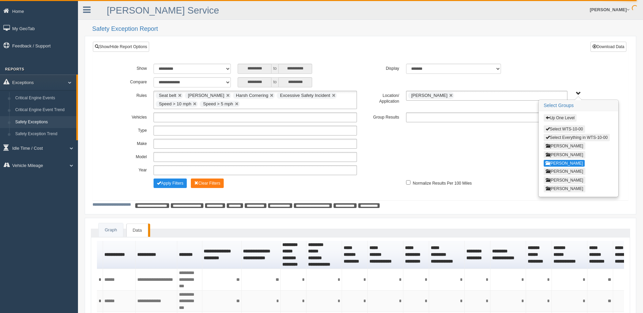
drag, startPoint x: 551, startPoint y: 161, endPoint x: 559, endPoint y: 124, distance: 37.8
click at [551, 160] on button "Lance Even" at bounding box center [564, 163] width 41 height 7
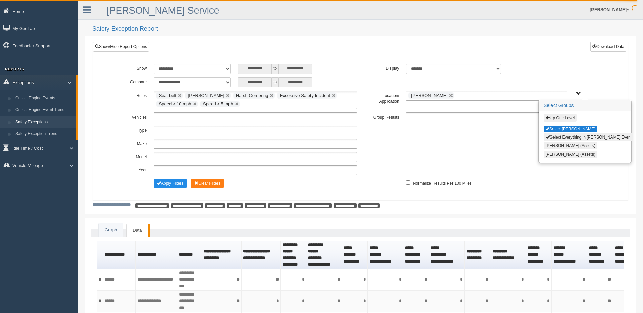
click at [558, 127] on button "Select Lance Even" at bounding box center [570, 129] width 53 height 7
type input "**********"
click at [578, 93] on span "Up One Level Select Lance Even Select Everything in Lance Even Lance Even (Asse…" at bounding box center [578, 93] width 5 height 5
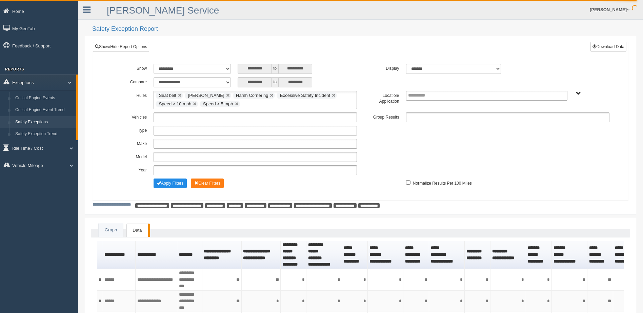
click at [577, 93] on span "Up One Level Select Lance Even Select Everything in Lance Even Lance Even (Asse…" at bounding box center [578, 93] width 5 height 5
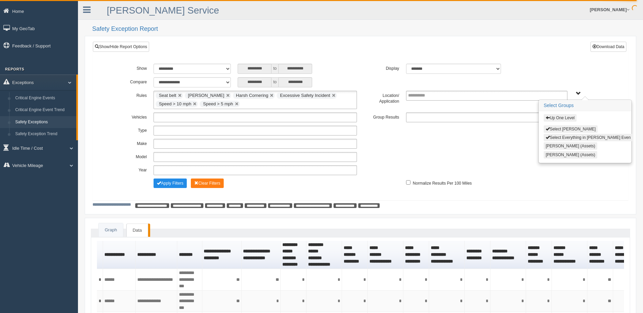
click at [550, 118] on span "button" at bounding box center [548, 118] width 4 height 4
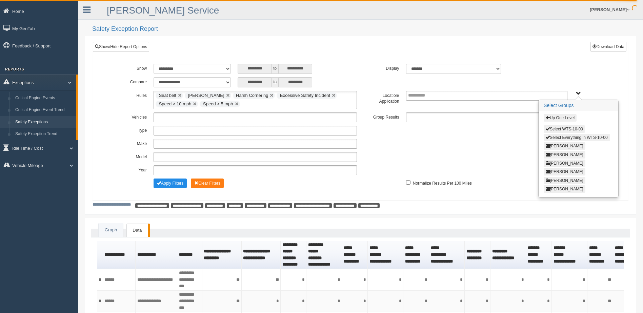
click at [549, 116] on span "button" at bounding box center [548, 118] width 4 height 4
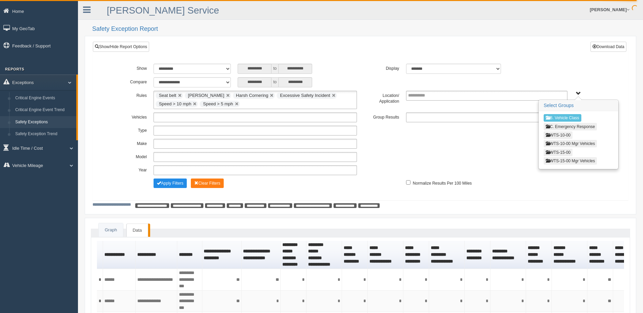
click at [553, 133] on button "WTS-10-00" at bounding box center [558, 135] width 29 height 7
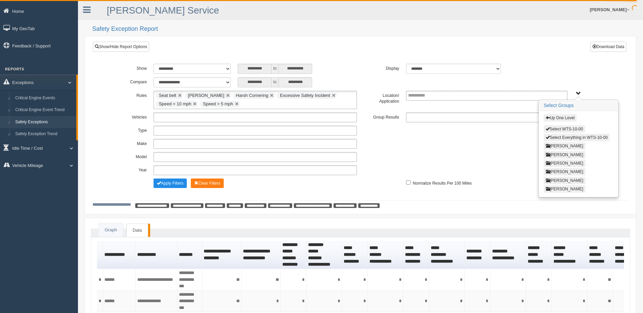
click at [555, 161] on button "Lance Even" at bounding box center [565, 163] width 42 height 7
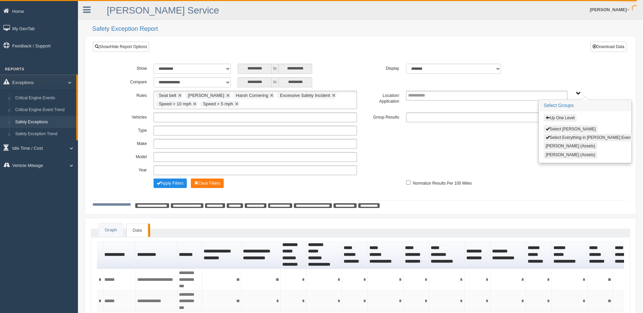
click at [549, 127] on span "button" at bounding box center [548, 129] width 4 height 4
click at [578, 91] on span "Up One Level Select Lance Even Select Everything in Lance Even Lance Even (Asse…" at bounding box center [578, 93] width 5 height 5
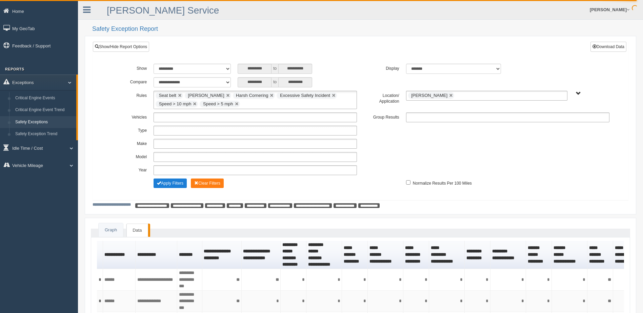
click at [176, 182] on button "Apply Filters" at bounding box center [170, 183] width 33 height 9
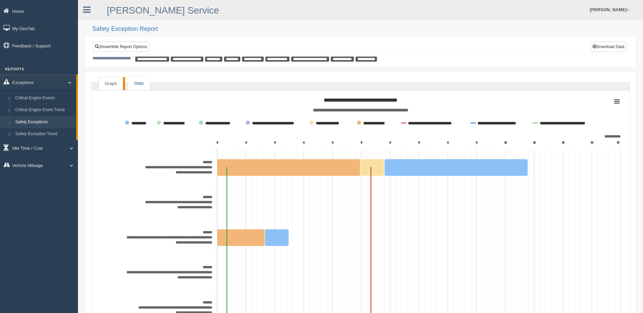
click at [140, 82] on link "Data" at bounding box center [138, 84] width 21 height 14
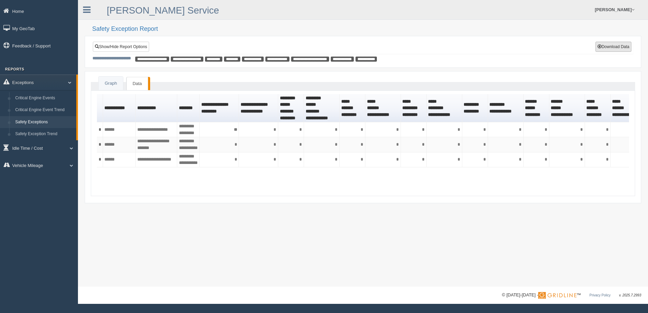
click at [617, 44] on button "Download Data" at bounding box center [614, 47] width 36 height 10
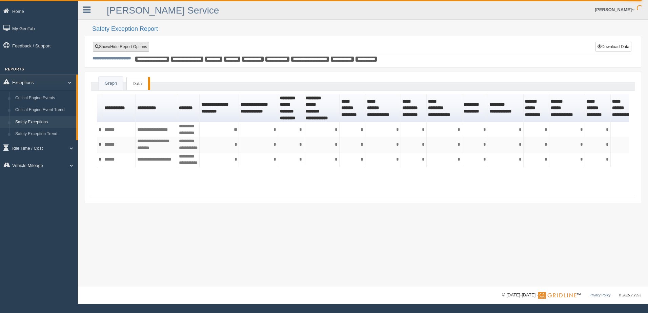
click at [127, 47] on link "Show/Hide Report Options" at bounding box center [121, 47] width 56 height 10
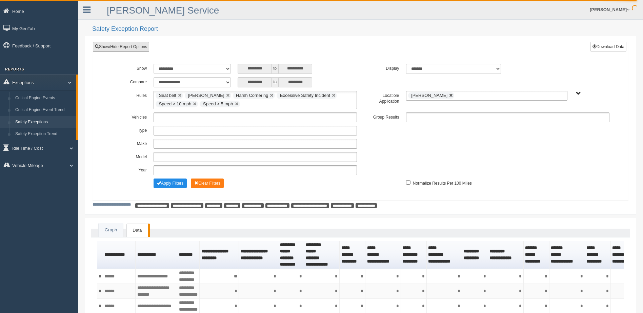
click at [449, 96] on link at bounding box center [451, 96] width 4 height 4
type input "**********"
click at [362, 71] on label "Display" at bounding box center [381, 68] width 42 height 8
click at [579, 93] on span "B. Vehicle Class C. Emergency Response WTS-10-00 WTS-10-00 Mgr Vehicles WTS-15-…" at bounding box center [578, 93] width 5 height 5
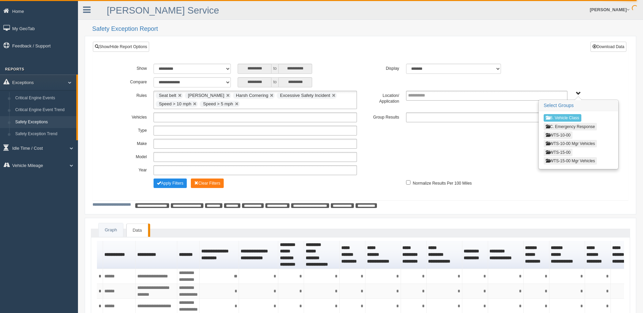
click at [563, 135] on button "WTS-10-00" at bounding box center [558, 135] width 29 height 7
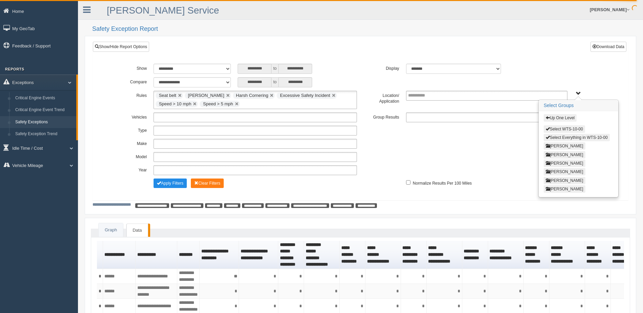
click at [556, 172] on button "[PERSON_NAME]" at bounding box center [565, 171] width 42 height 7
click at [549, 127] on span "button" at bounding box center [548, 129] width 4 height 4
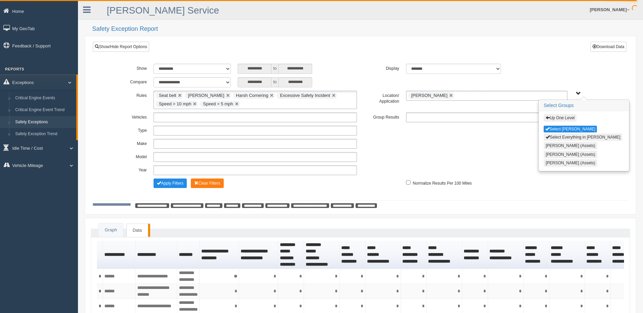
click at [579, 93] on span "Up One Level Select Nathan Mahr Select Everything in Nathan Mahr Jonathan Cote …" at bounding box center [578, 93] width 5 height 5
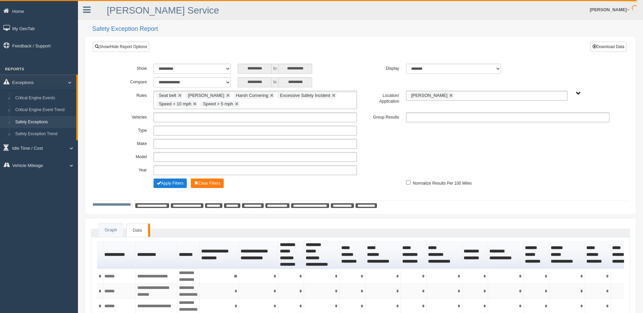
click at [166, 181] on button "Apply Filters" at bounding box center [170, 183] width 33 height 9
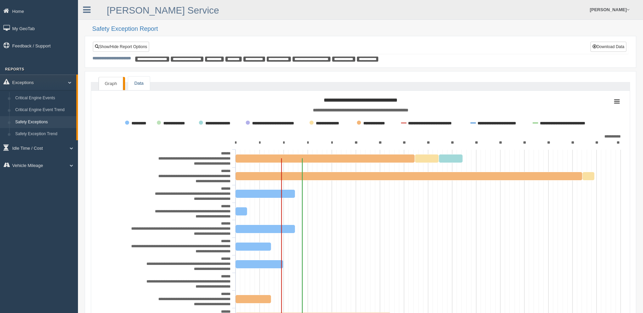
click at [138, 81] on link "Data" at bounding box center [138, 84] width 21 height 14
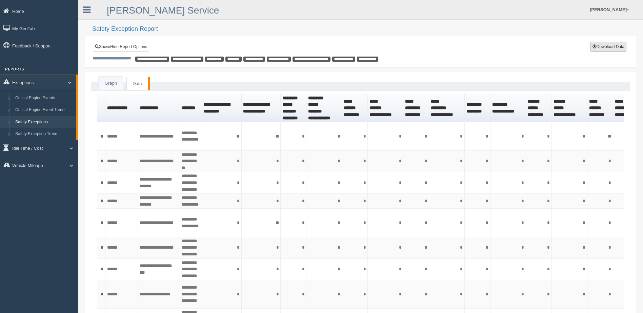
click at [606, 47] on button "Download Data" at bounding box center [609, 47] width 36 height 10
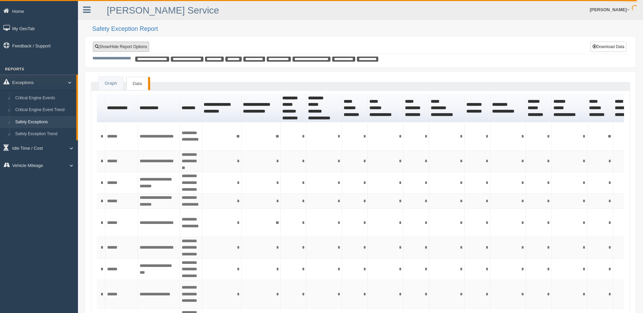
click at [118, 46] on link "Show/Hide Report Options" at bounding box center [121, 47] width 56 height 10
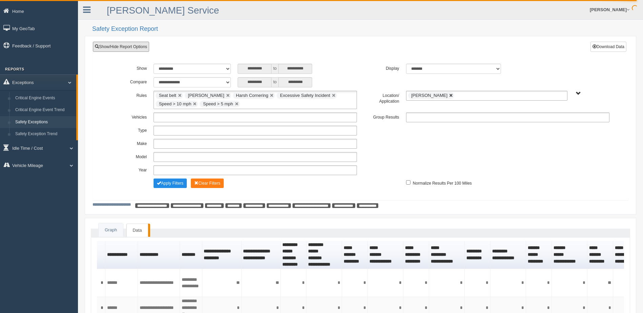
click at [449, 96] on link at bounding box center [451, 96] width 4 height 4
type input "**********"
click at [578, 94] on span "B. Vehicle Class C. Emergency Response WTS-10-00 WTS-10-00 Mgr Vehicles WTS-15-…" at bounding box center [578, 93] width 5 height 5
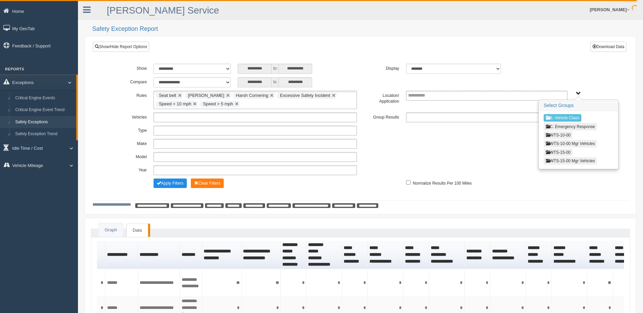
click at [560, 133] on button "WTS-10-00" at bounding box center [558, 135] width 29 height 7
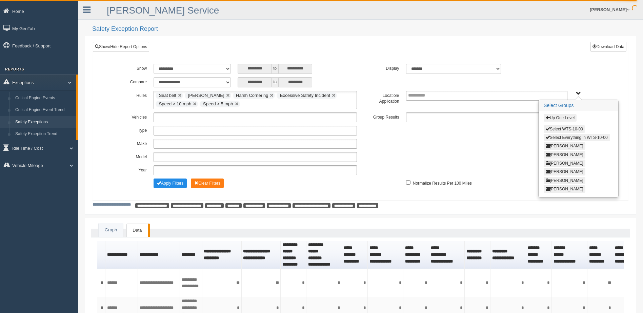
click at [556, 180] on button "[PERSON_NAME]" at bounding box center [565, 180] width 42 height 7
click at [557, 127] on button "Select Thomas Anderson" at bounding box center [571, 128] width 54 height 7
click at [578, 93] on span "Up One Level Select Thomas Anderson Select Everything in Thomas Anderson Hector…" at bounding box center [578, 93] width 5 height 5
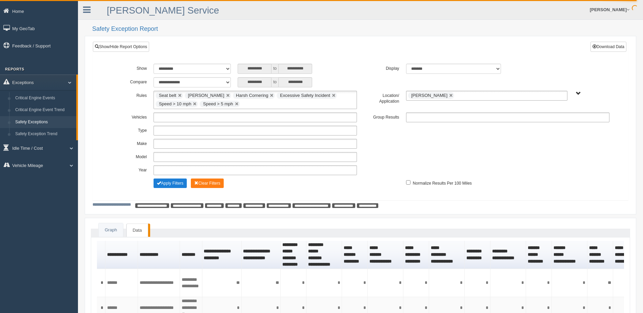
click at [169, 183] on button "Apply Filters" at bounding box center [170, 183] width 33 height 9
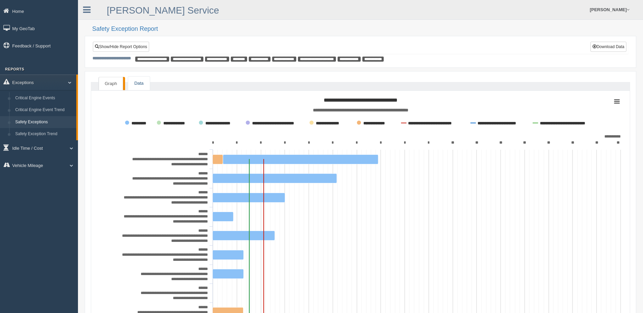
click at [141, 86] on link "Data" at bounding box center [138, 84] width 21 height 14
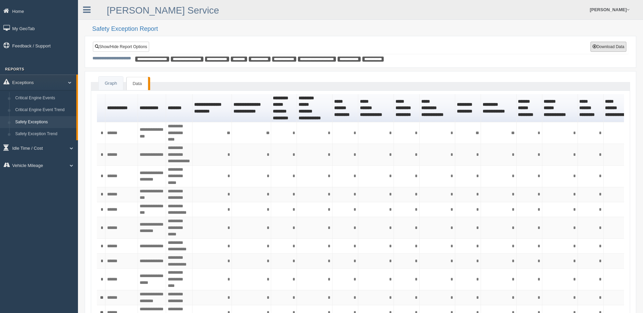
click at [617, 47] on button "Download Data" at bounding box center [609, 47] width 36 height 10
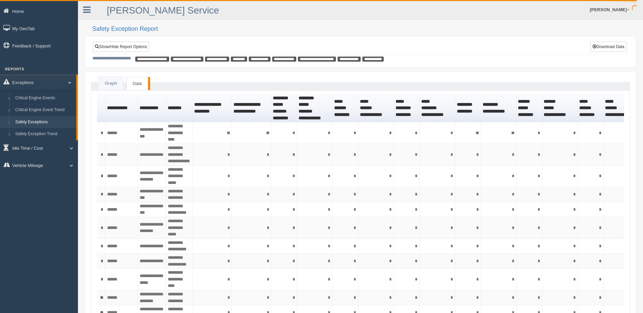
click at [461, 13] on ul "[PERSON_NAME] Feedback/Support Log Off" at bounding box center [494, 9] width 277 height 19
